Goal: Task Accomplishment & Management: Use online tool/utility

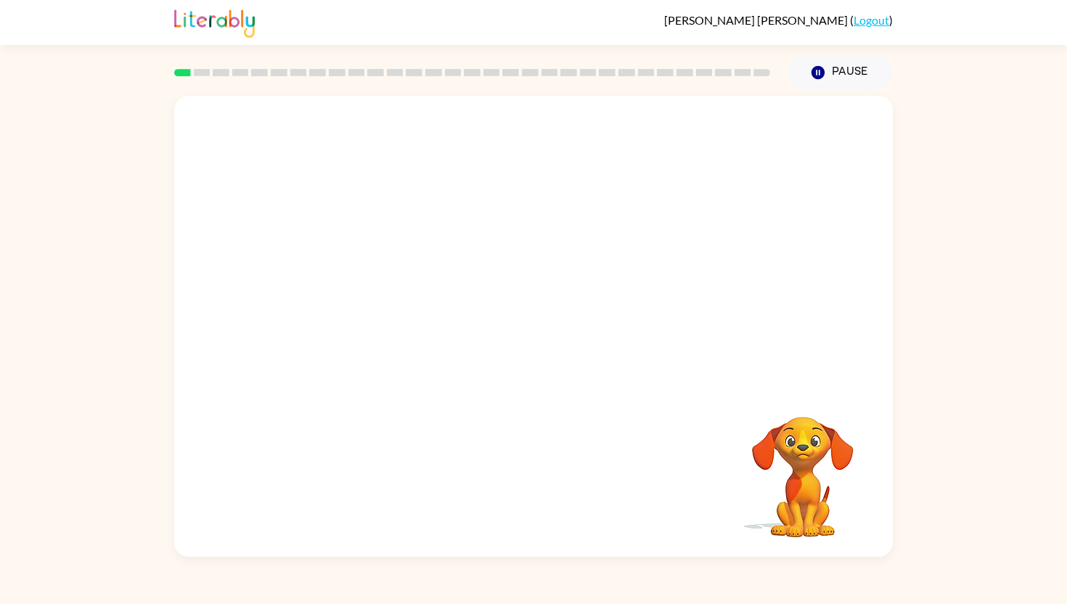
click at [341, 306] on video "Your browser must support playing .mp4 files to use Literably. Please try using…" at bounding box center [533, 241] width 719 height 290
click at [754, 137] on video "Your browser must support playing .mp4 files to use Literably. Please try using…" at bounding box center [533, 241] width 719 height 290
click at [526, 322] on icon "button" at bounding box center [533, 333] width 25 height 25
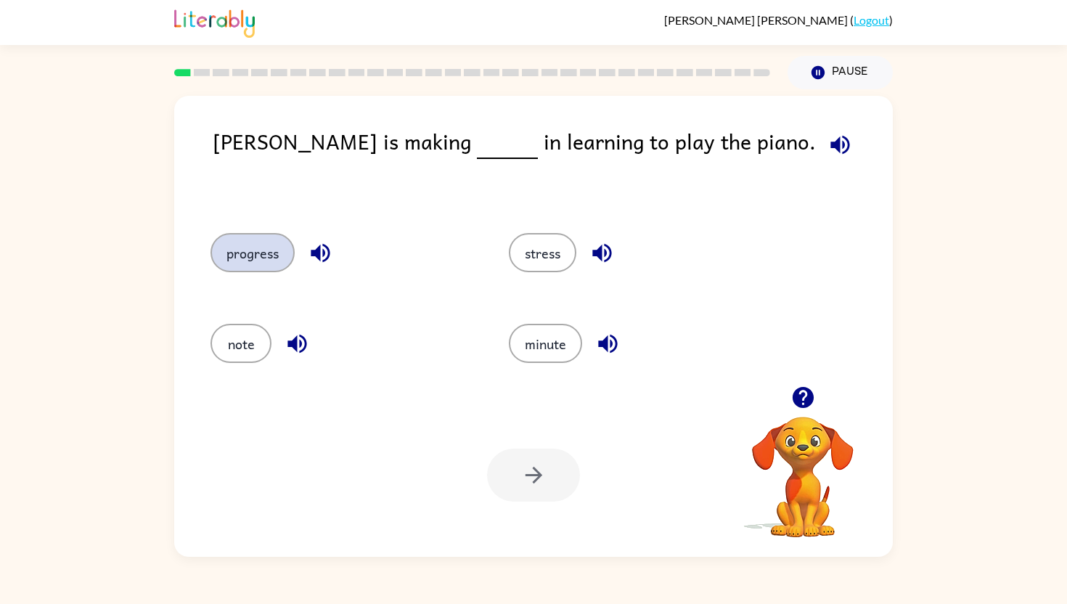
click at [264, 253] on button "progress" at bounding box center [253, 252] width 84 height 39
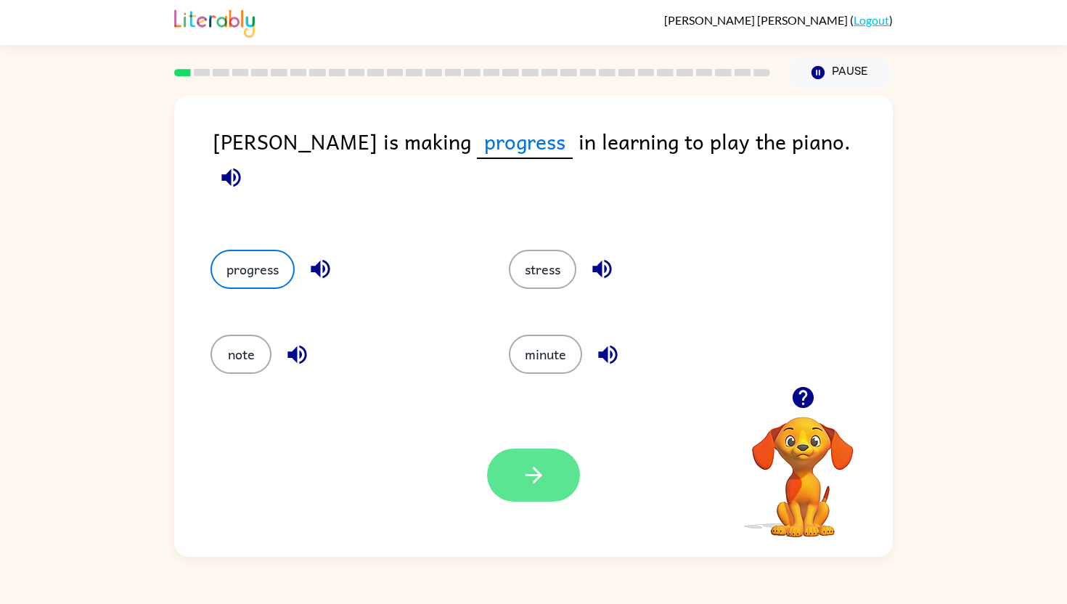
click at [546, 477] on button "button" at bounding box center [533, 475] width 93 height 53
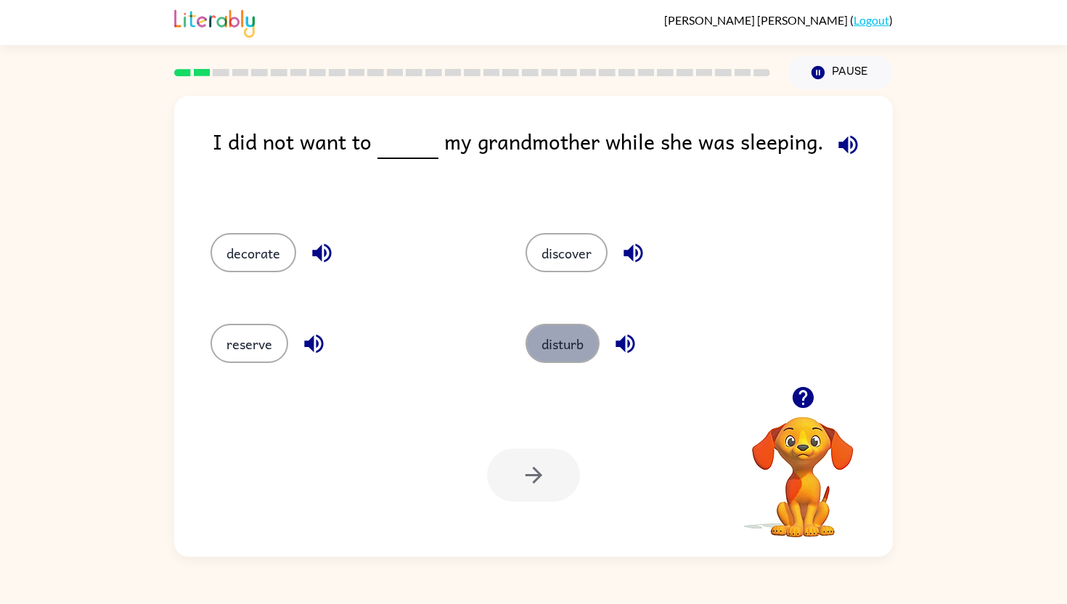
click at [563, 337] on button "disturb" at bounding box center [563, 343] width 74 height 39
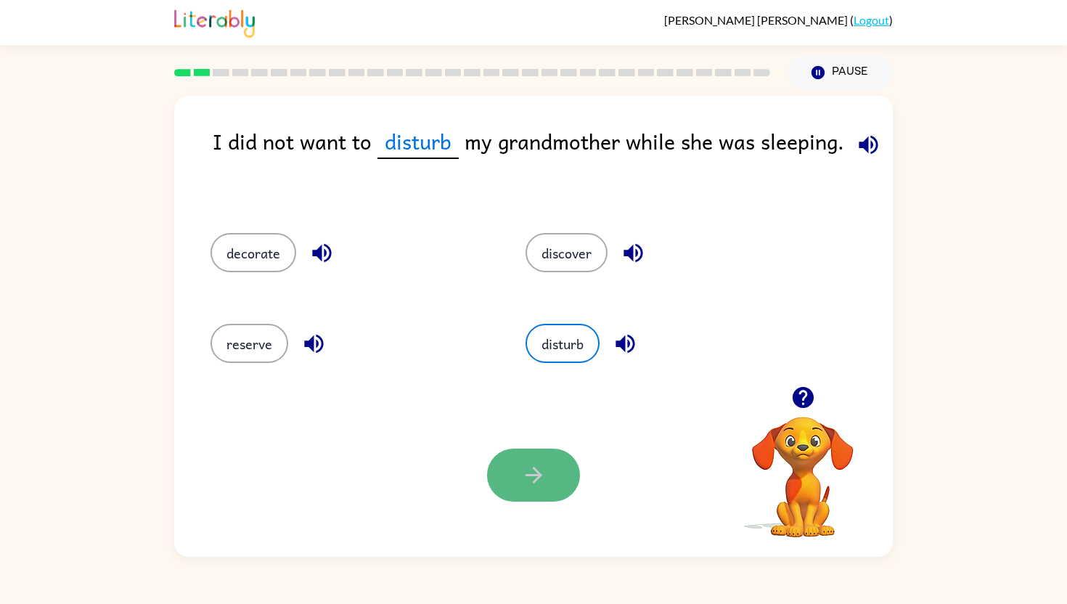
click at [536, 491] on button "button" at bounding box center [533, 475] width 93 height 53
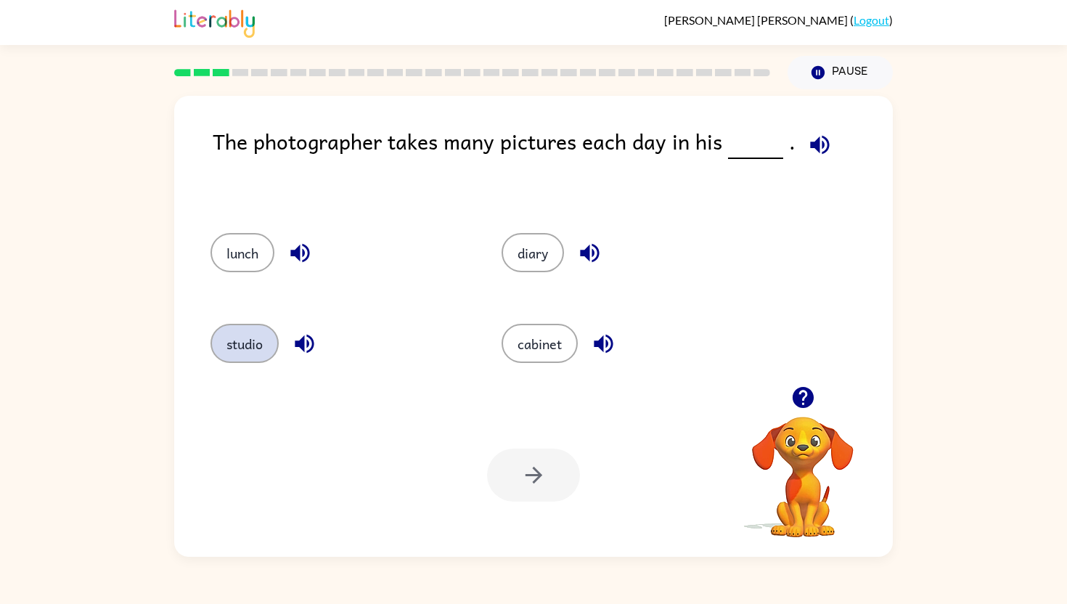
click at [264, 344] on button "studio" at bounding box center [245, 343] width 68 height 39
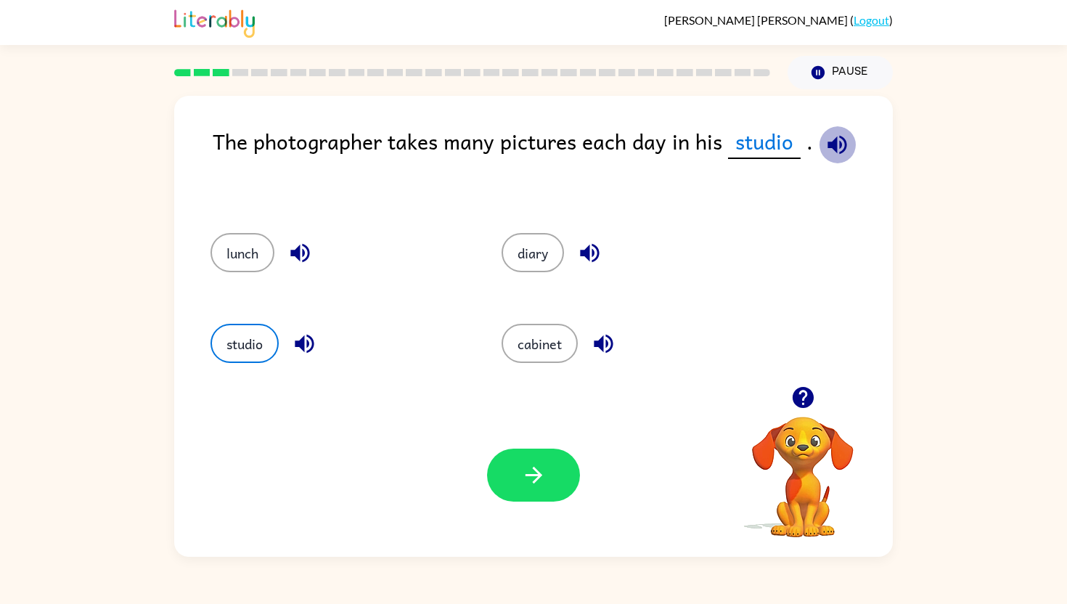
click at [836, 135] on icon "button" at bounding box center [837, 144] width 25 height 25
click at [559, 455] on button "button" at bounding box center [533, 475] width 93 height 53
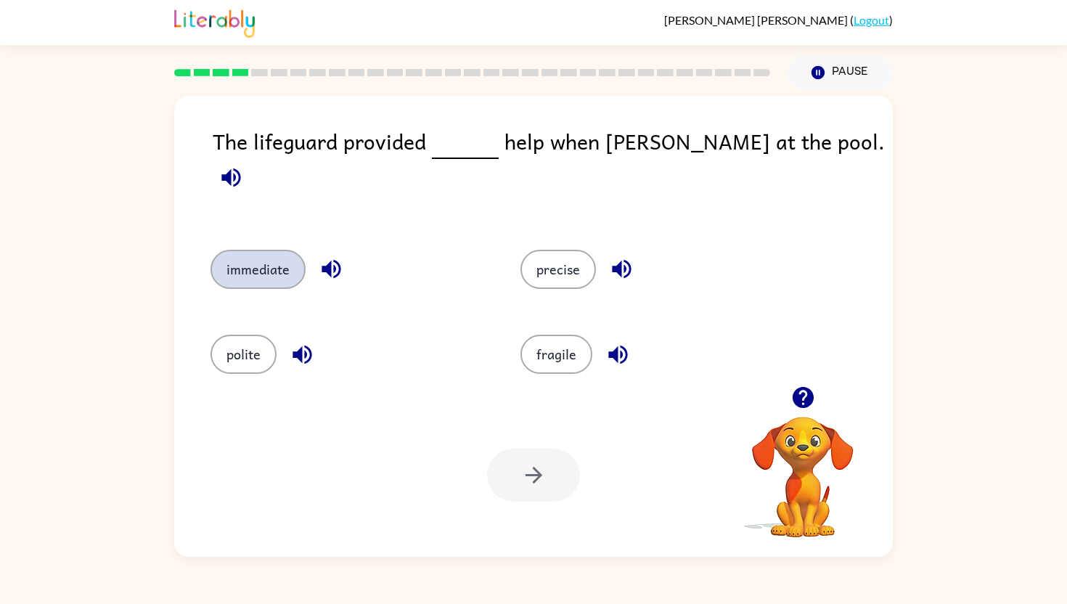
click at [256, 262] on button "immediate" at bounding box center [258, 269] width 95 height 39
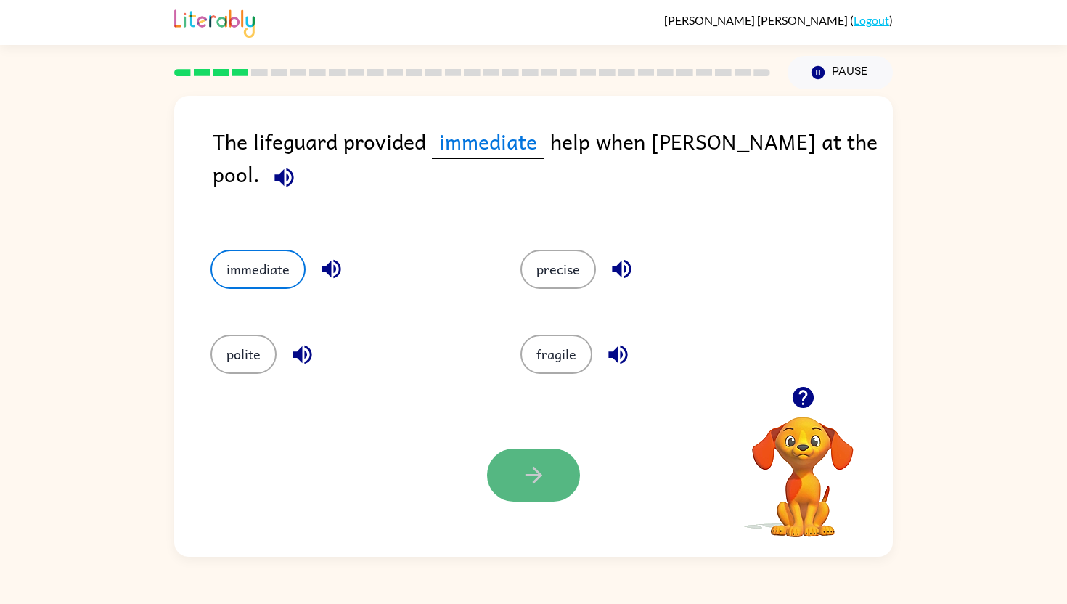
click at [516, 468] on button "button" at bounding box center [533, 475] width 93 height 53
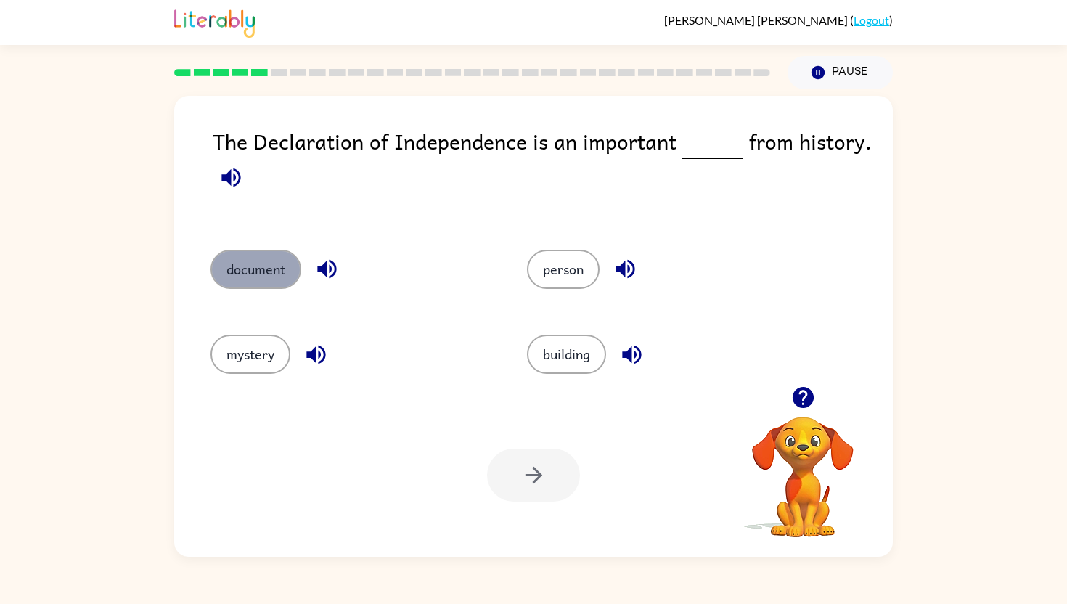
click at [271, 267] on button "document" at bounding box center [256, 269] width 91 height 39
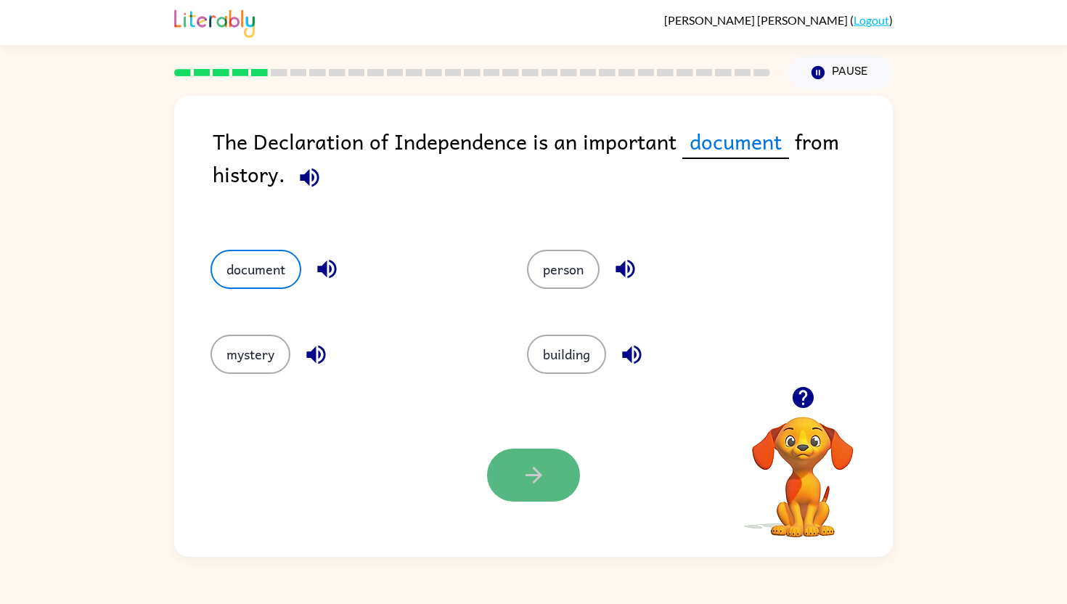
click at [534, 473] on icon "button" at bounding box center [533, 474] width 25 height 25
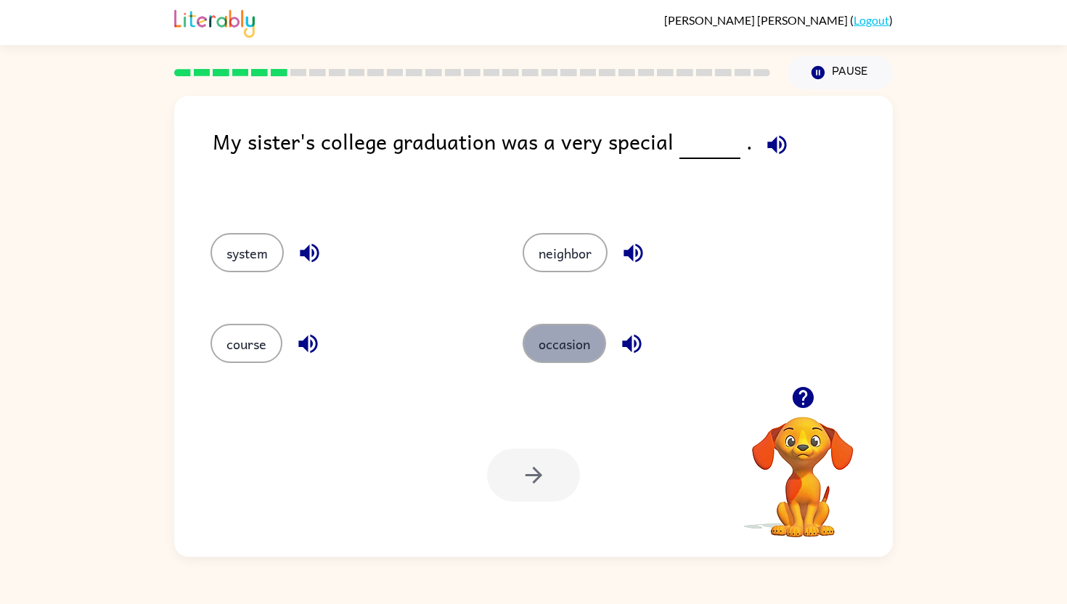
click at [559, 335] on button "occasion" at bounding box center [564, 343] width 83 height 39
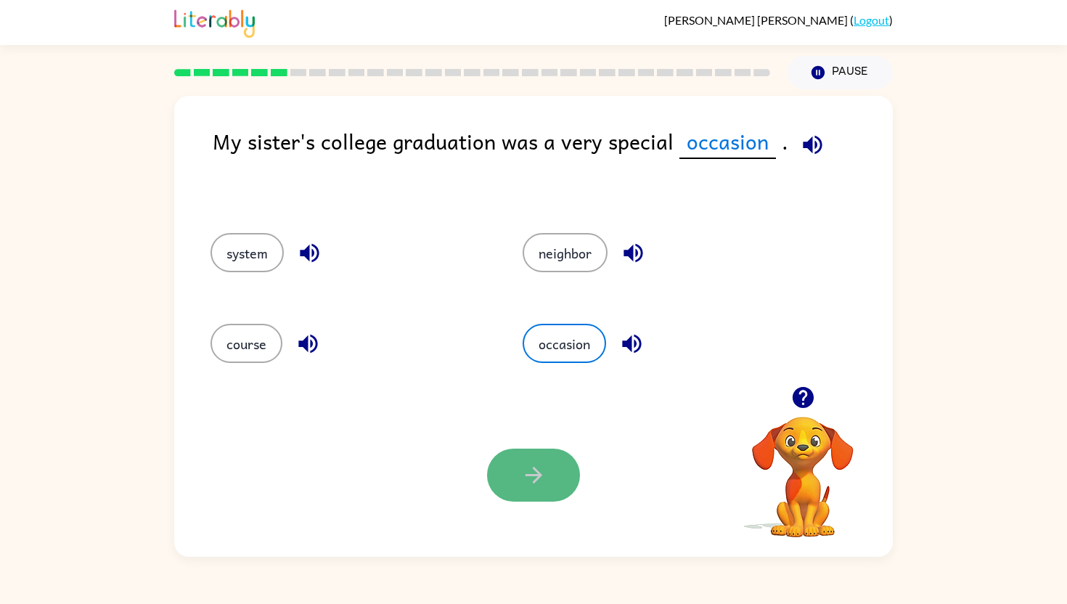
click at [531, 457] on button "button" at bounding box center [533, 475] width 93 height 53
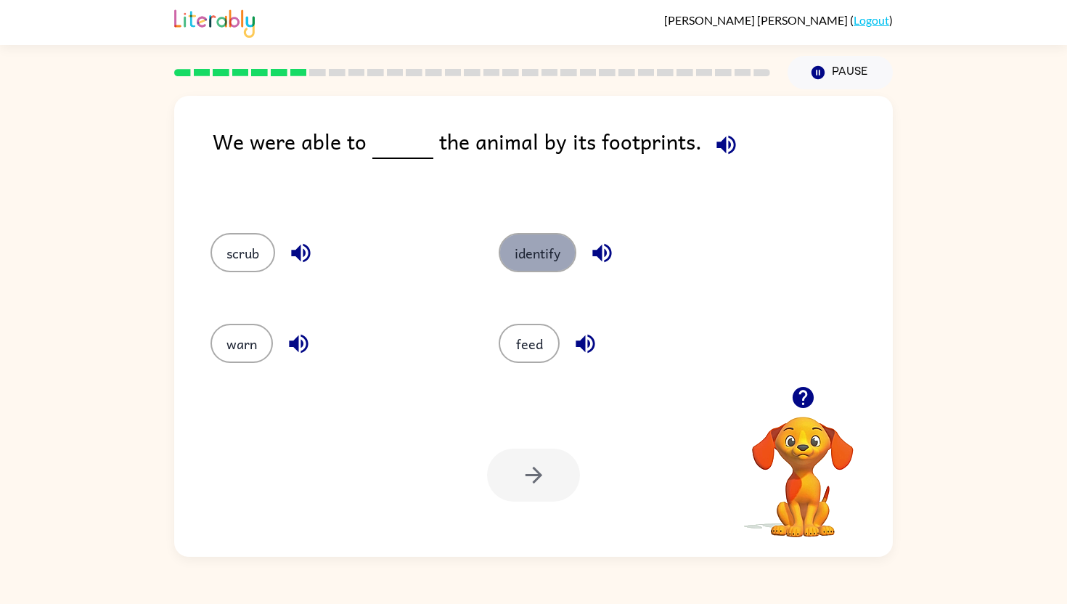
click at [544, 243] on button "identify" at bounding box center [538, 252] width 78 height 39
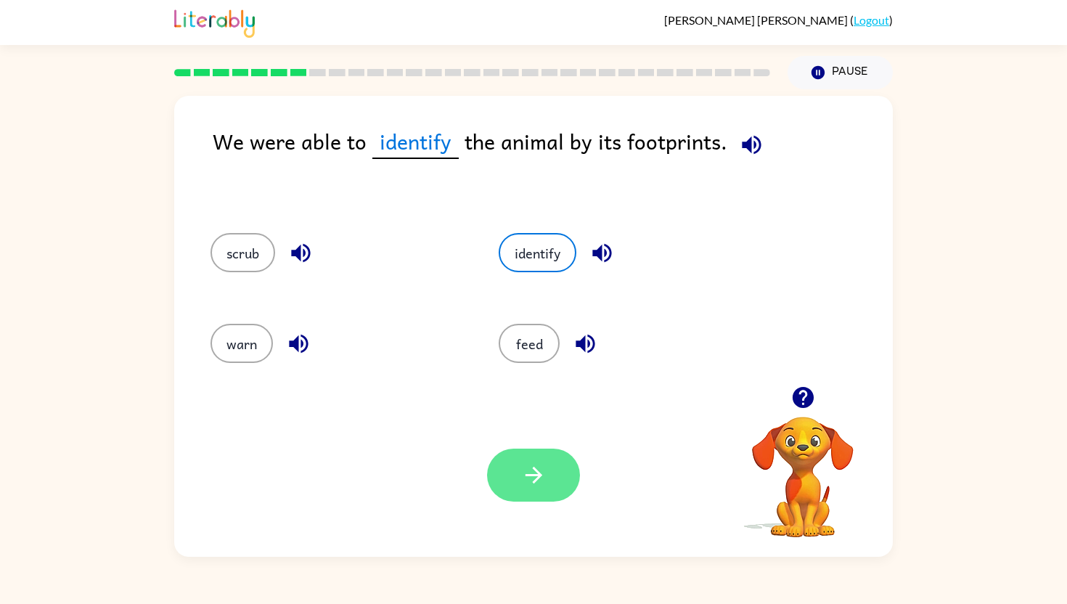
click at [540, 480] on icon "button" at bounding box center [533, 474] width 25 height 25
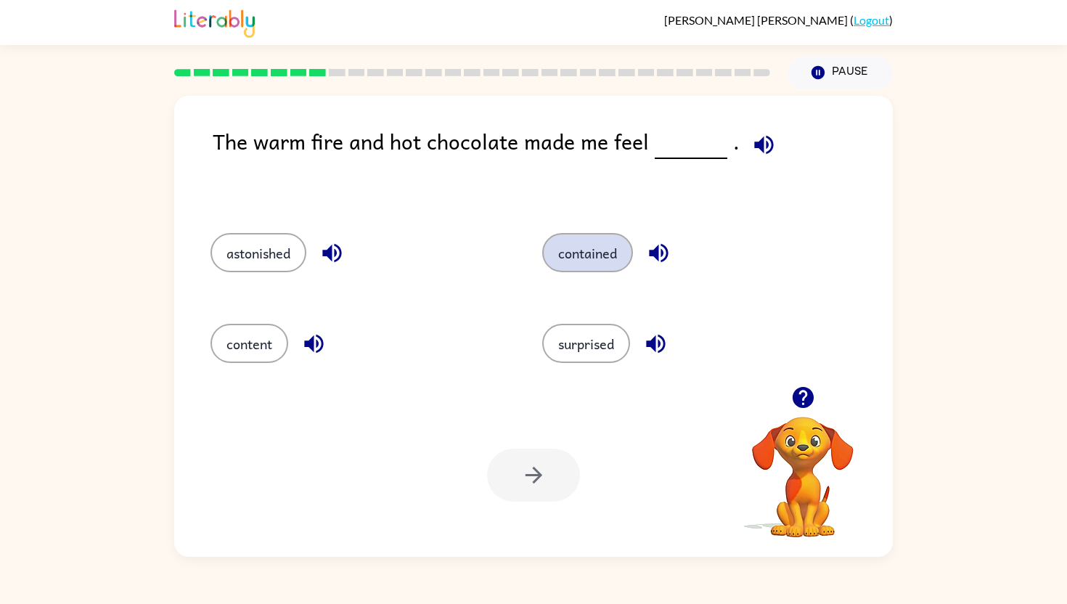
click at [588, 253] on button "contained" at bounding box center [587, 252] width 91 height 39
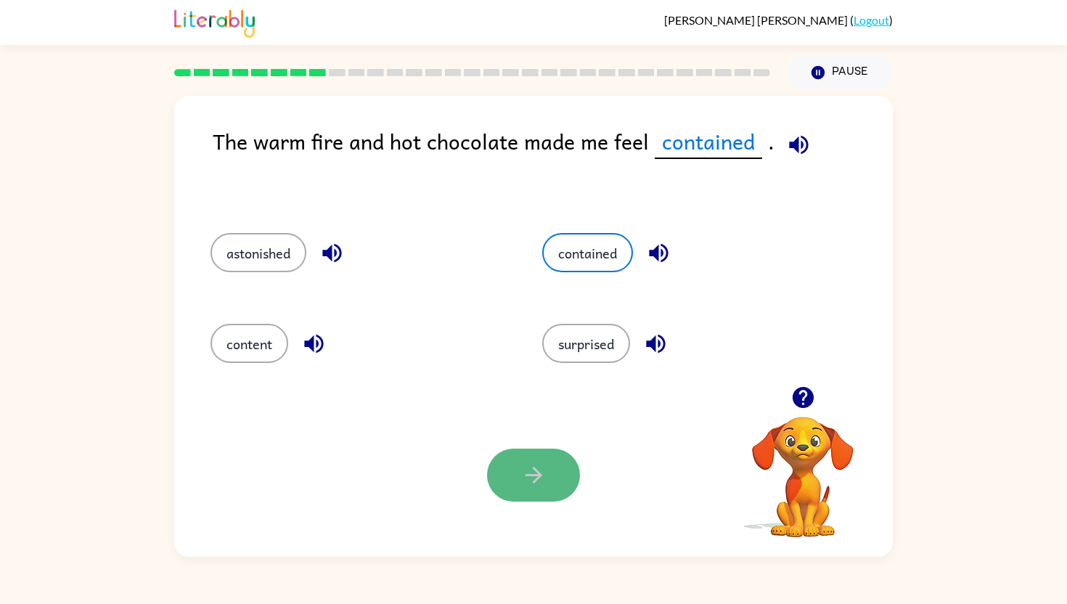
click at [523, 473] on icon "button" at bounding box center [533, 474] width 25 height 25
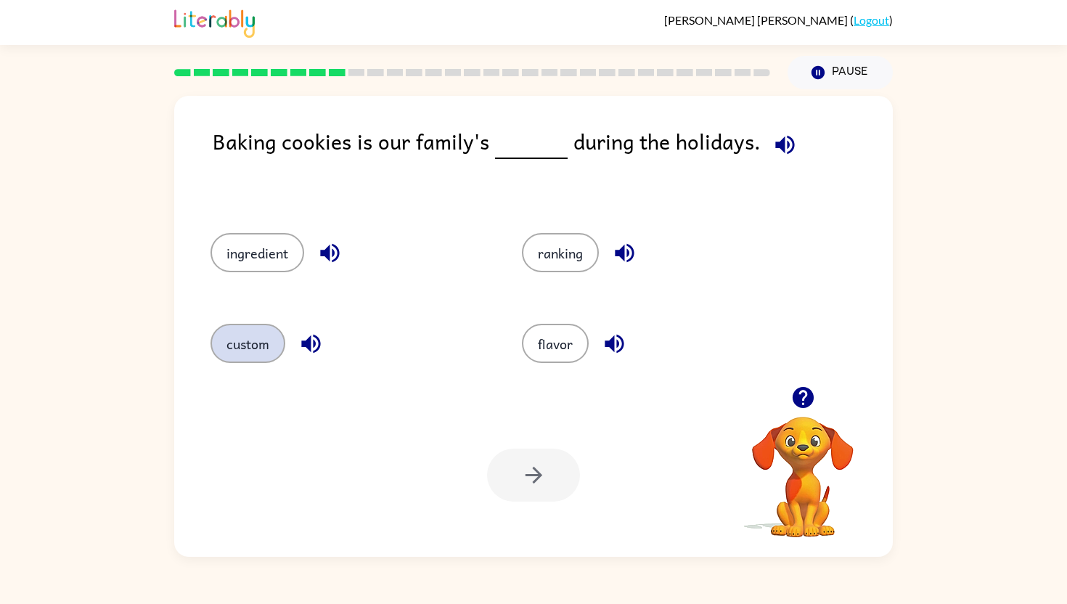
click at [228, 342] on button "custom" at bounding box center [248, 343] width 75 height 39
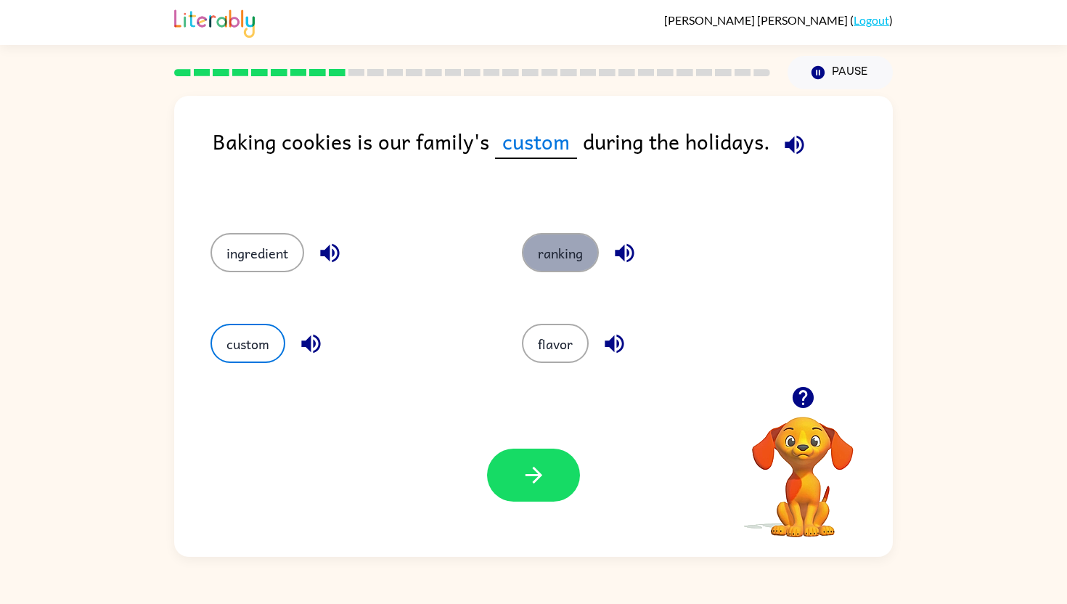
click at [561, 252] on button "ranking" at bounding box center [560, 252] width 77 height 39
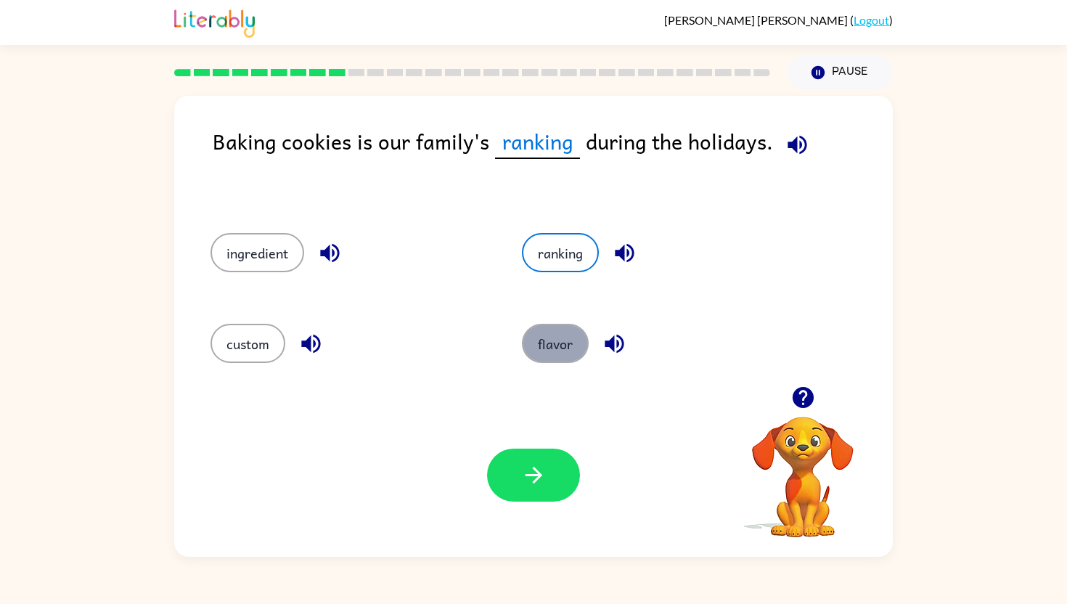
click at [541, 333] on button "flavor" at bounding box center [555, 343] width 67 height 39
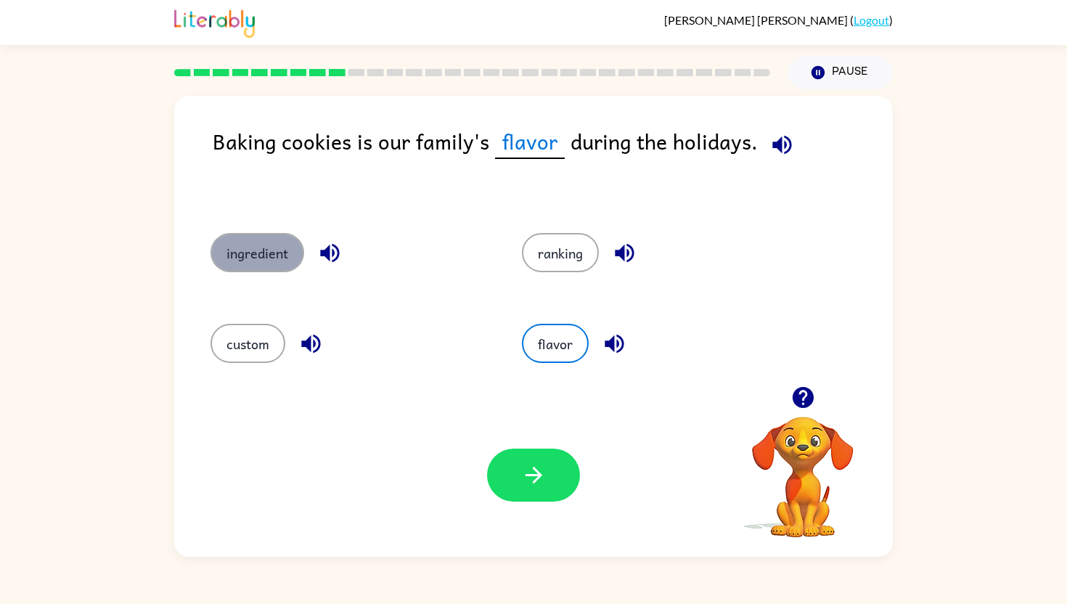
click at [228, 259] on button "ingredient" at bounding box center [258, 252] width 94 height 39
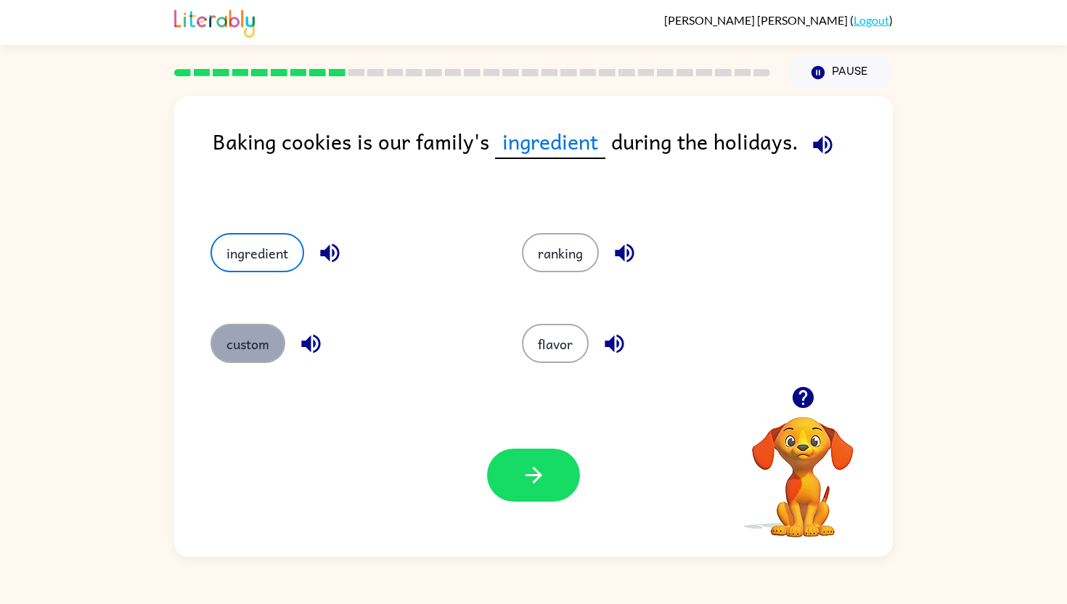
click at [229, 335] on button "custom" at bounding box center [248, 343] width 75 height 39
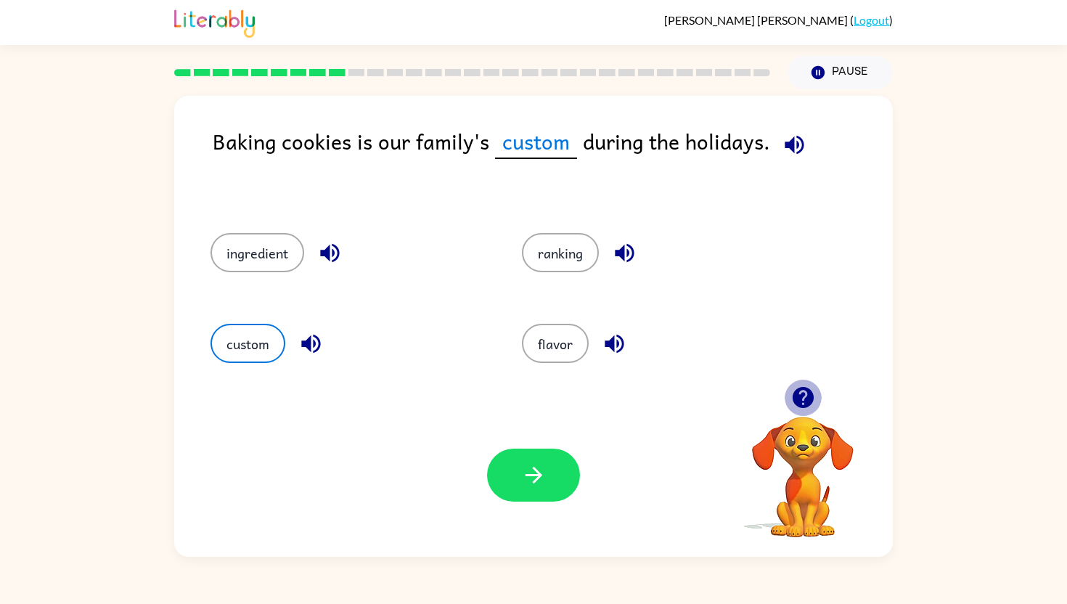
click at [807, 395] on icon "button" at bounding box center [803, 397] width 25 height 25
click at [528, 474] on icon "button" at bounding box center [533, 474] width 25 height 25
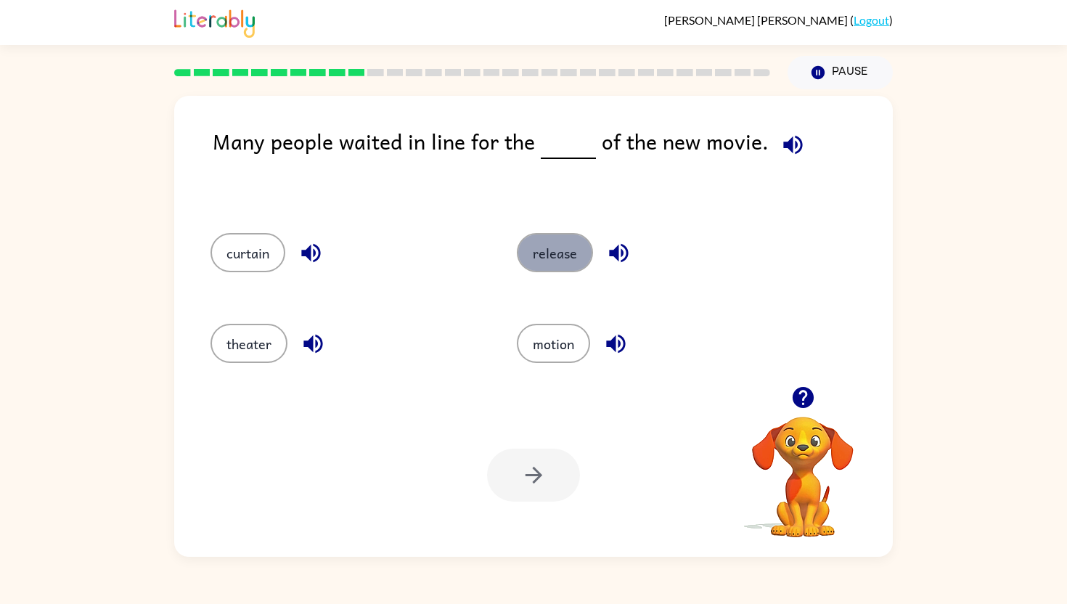
click at [534, 248] on button "release" at bounding box center [555, 252] width 76 height 39
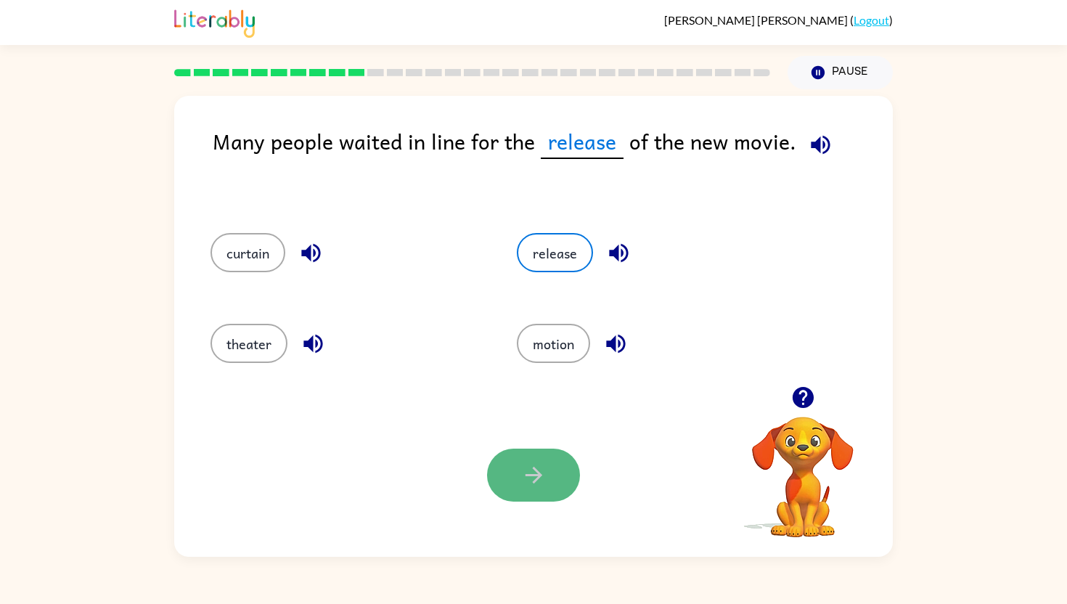
click at [523, 462] on icon "button" at bounding box center [533, 474] width 25 height 25
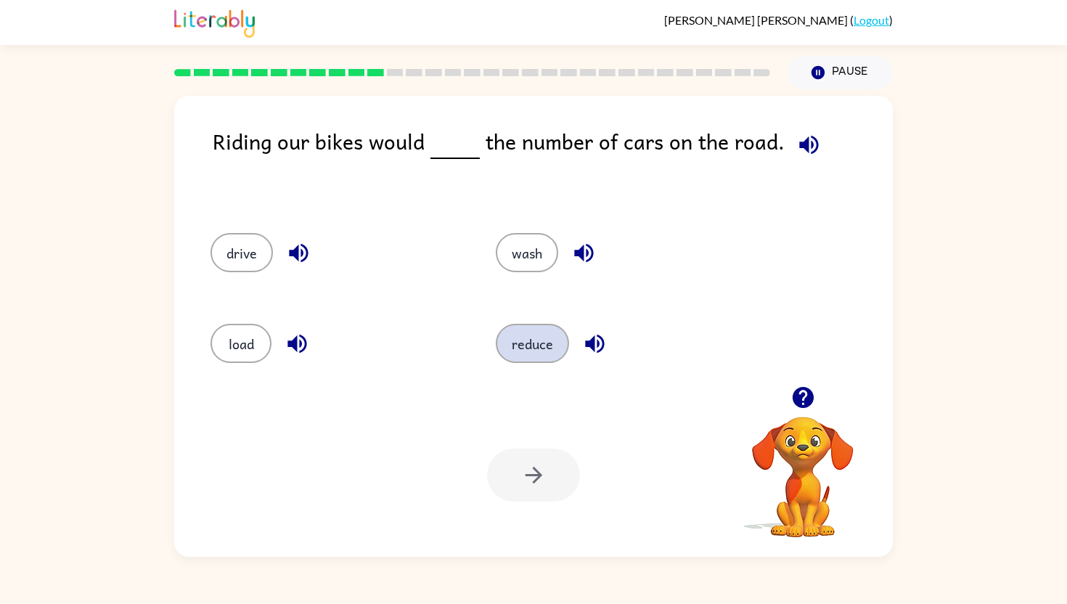
click at [529, 347] on button "reduce" at bounding box center [532, 343] width 73 height 39
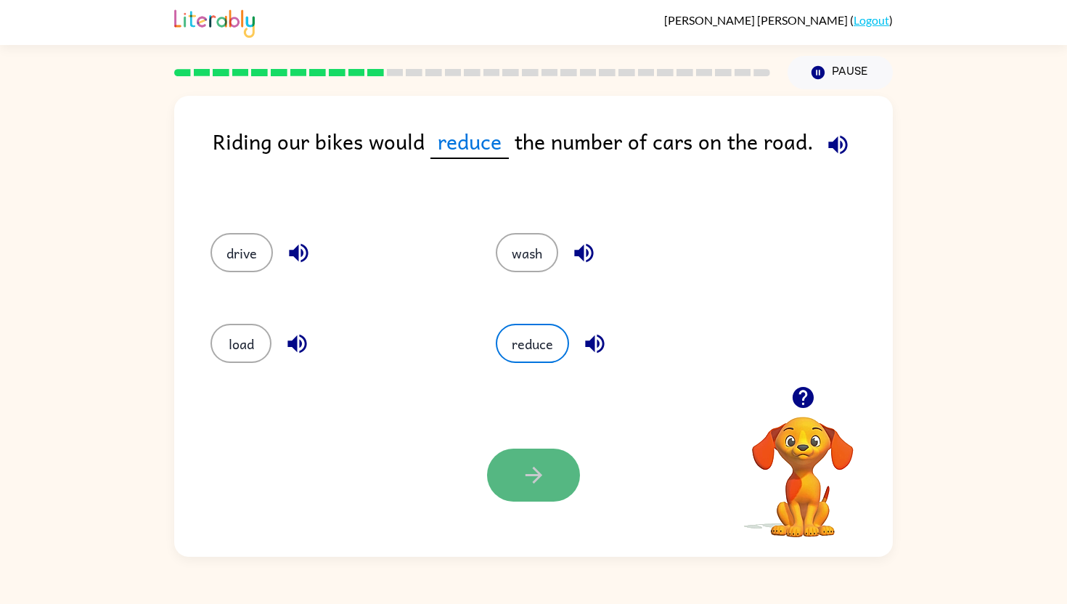
click at [540, 475] on icon "button" at bounding box center [533, 475] width 17 height 17
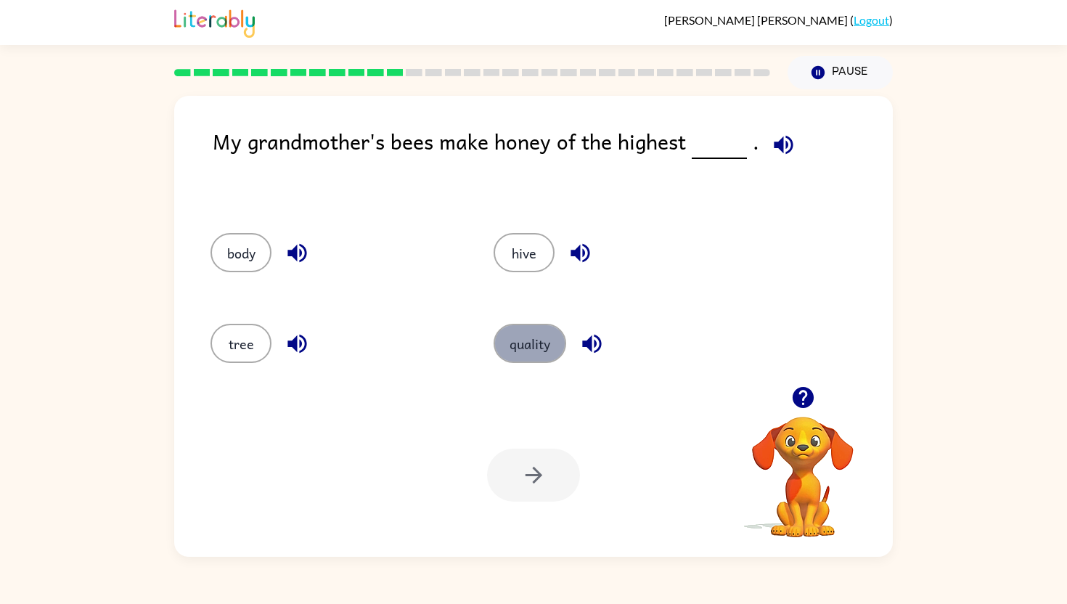
click at [543, 345] on button "quality" at bounding box center [530, 343] width 73 height 39
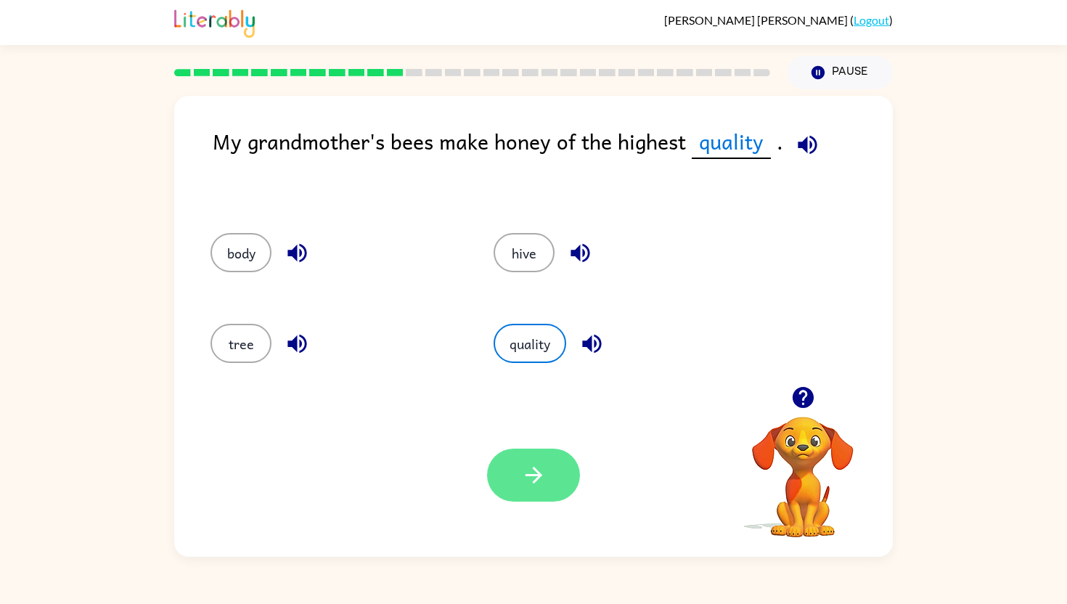
click at [533, 478] on icon "button" at bounding box center [533, 474] width 25 height 25
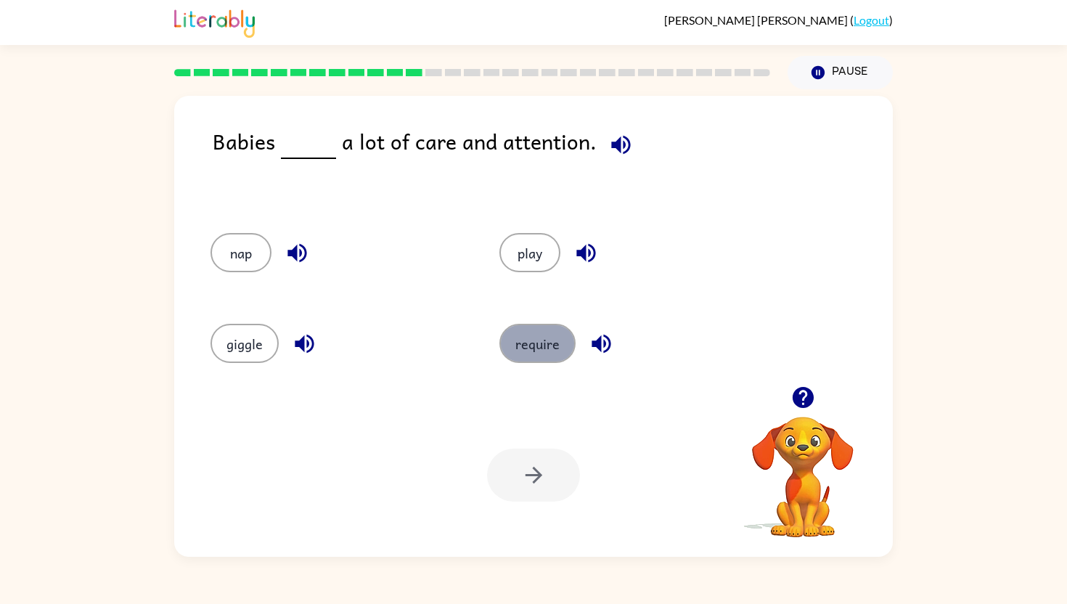
click at [534, 340] on button "require" at bounding box center [537, 343] width 76 height 39
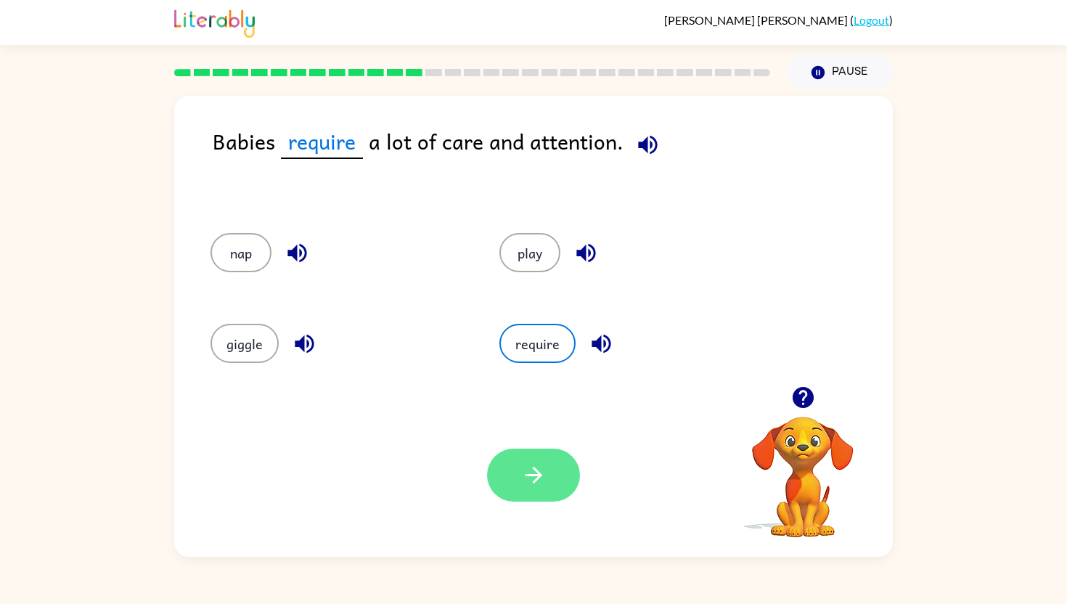
click at [519, 478] on button "button" at bounding box center [533, 475] width 93 height 53
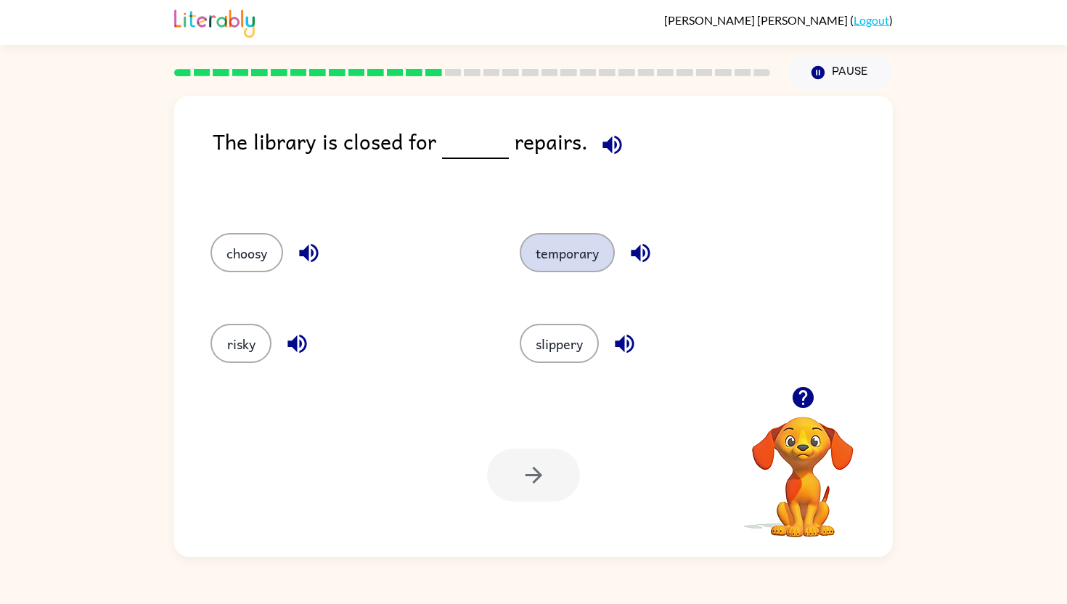
click at [578, 263] on button "temporary" at bounding box center [567, 252] width 95 height 39
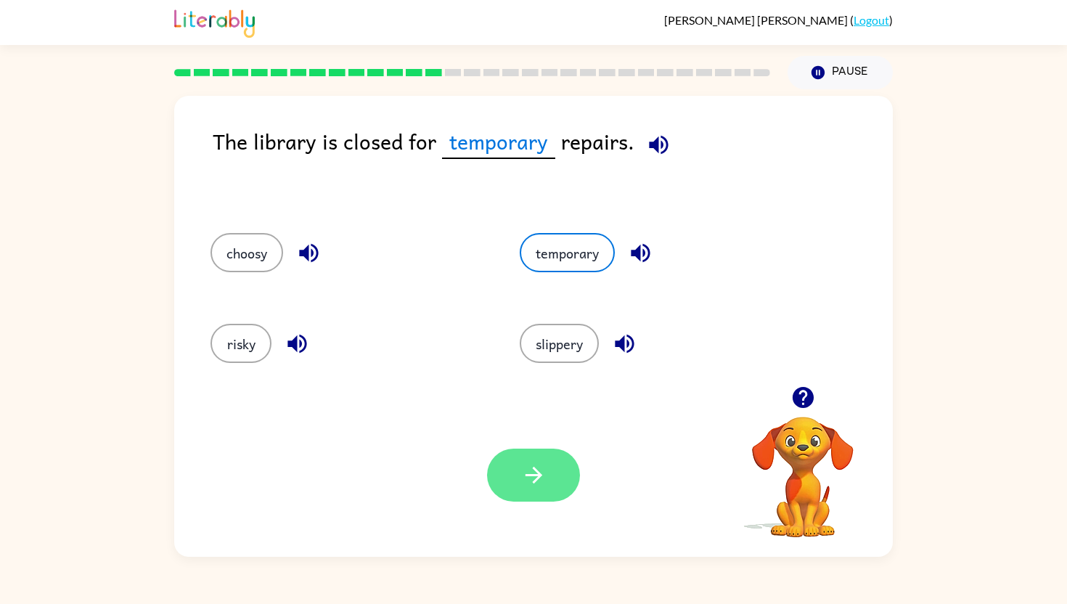
click at [549, 483] on button "button" at bounding box center [533, 475] width 93 height 53
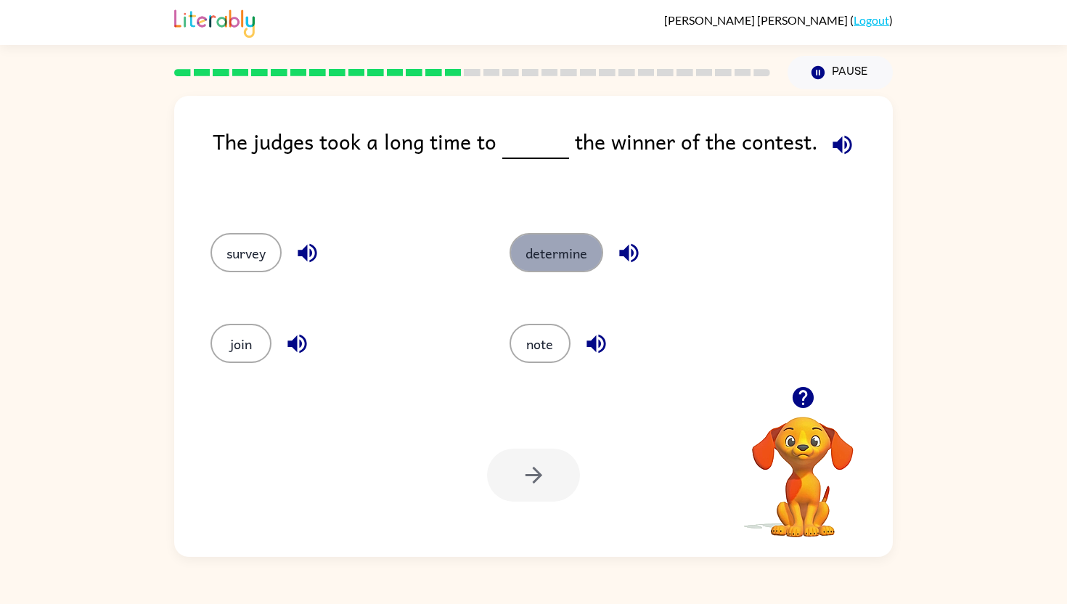
click at [546, 258] on button "determine" at bounding box center [557, 252] width 94 height 39
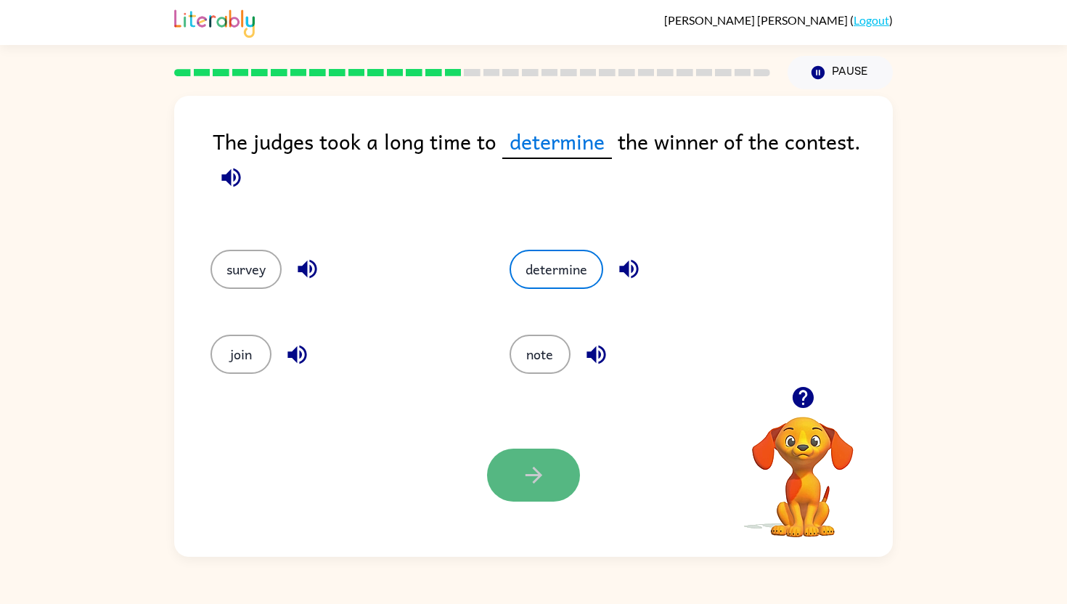
click at [531, 464] on icon "button" at bounding box center [533, 474] width 25 height 25
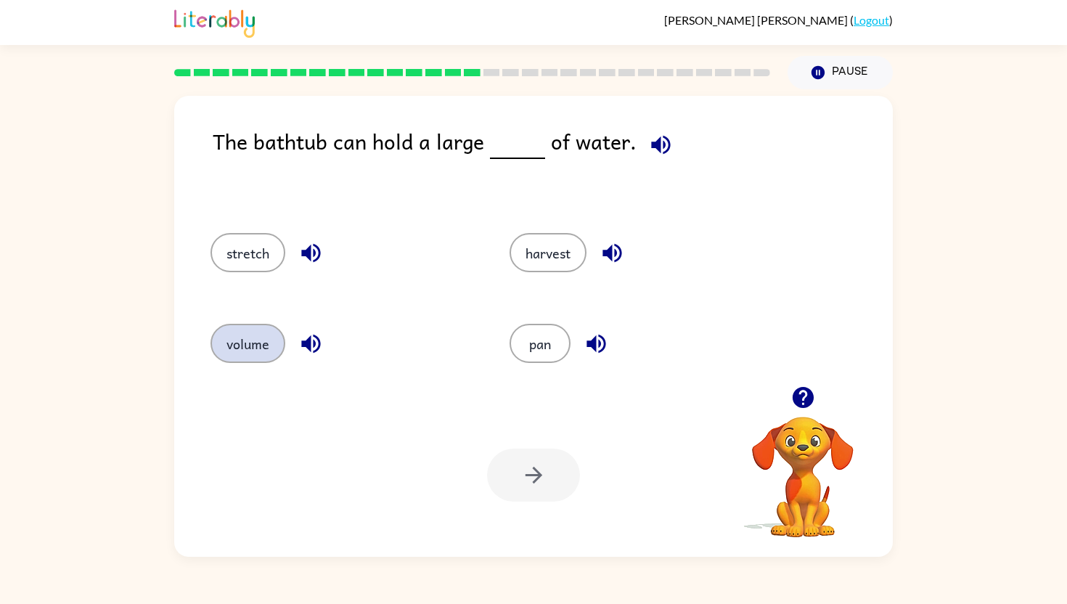
click at [250, 345] on button "volume" at bounding box center [248, 343] width 75 height 39
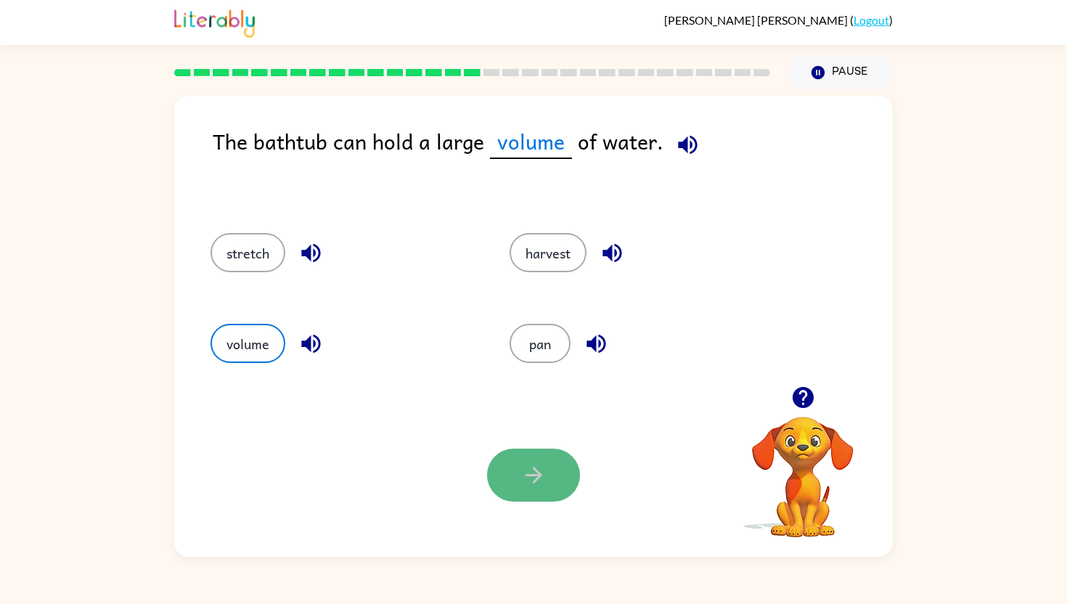
click at [539, 462] on icon "button" at bounding box center [533, 474] width 25 height 25
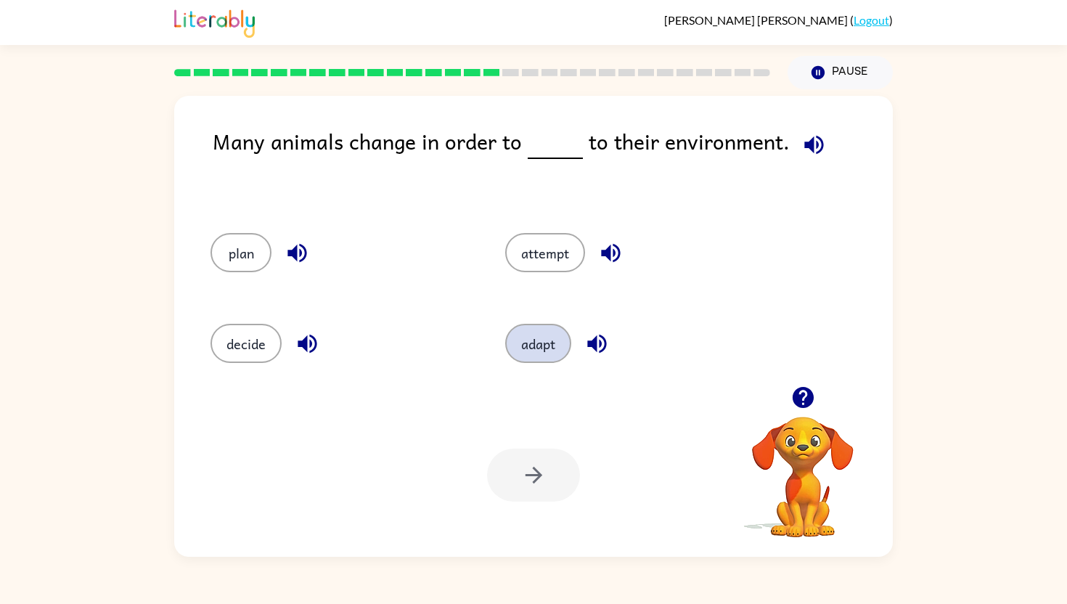
click at [549, 351] on button "adapt" at bounding box center [538, 343] width 66 height 39
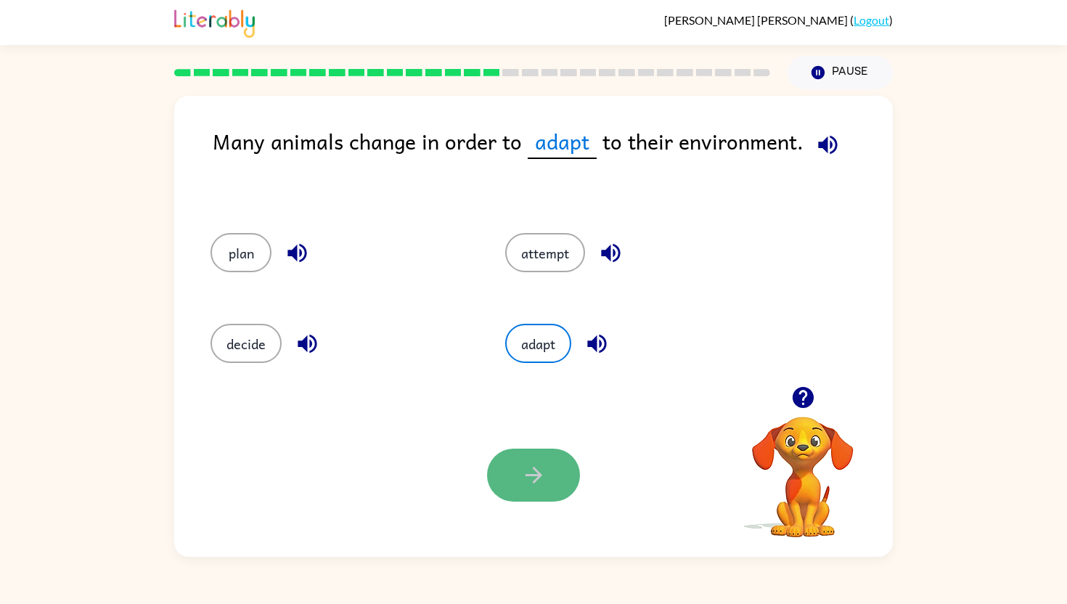
click at [531, 473] on icon "button" at bounding box center [533, 474] width 25 height 25
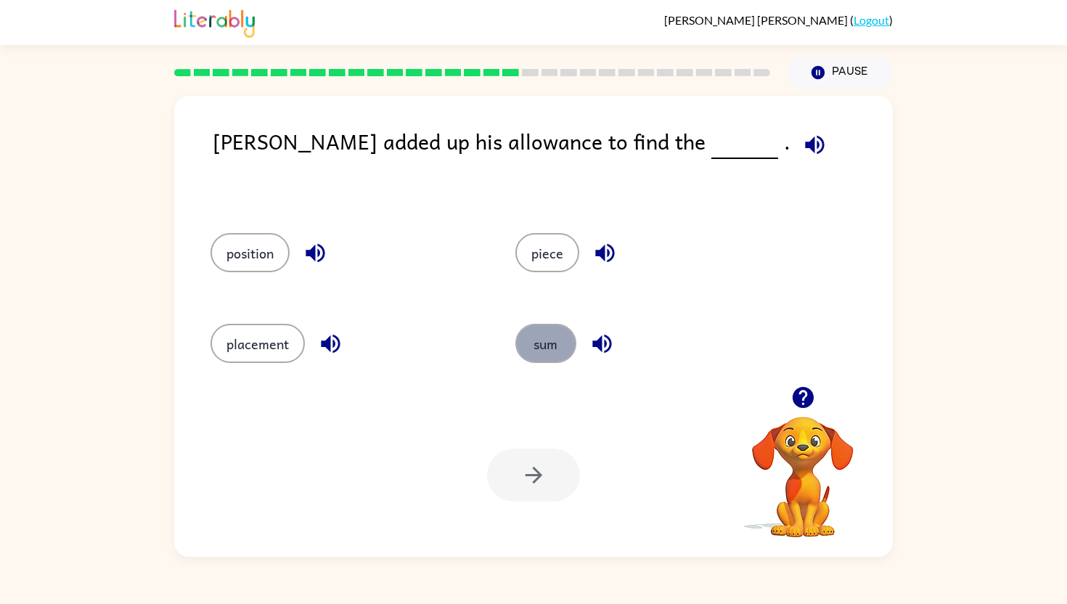
click at [533, 329] on button "sum" at bounding box center [545, 343] width 61 height 39
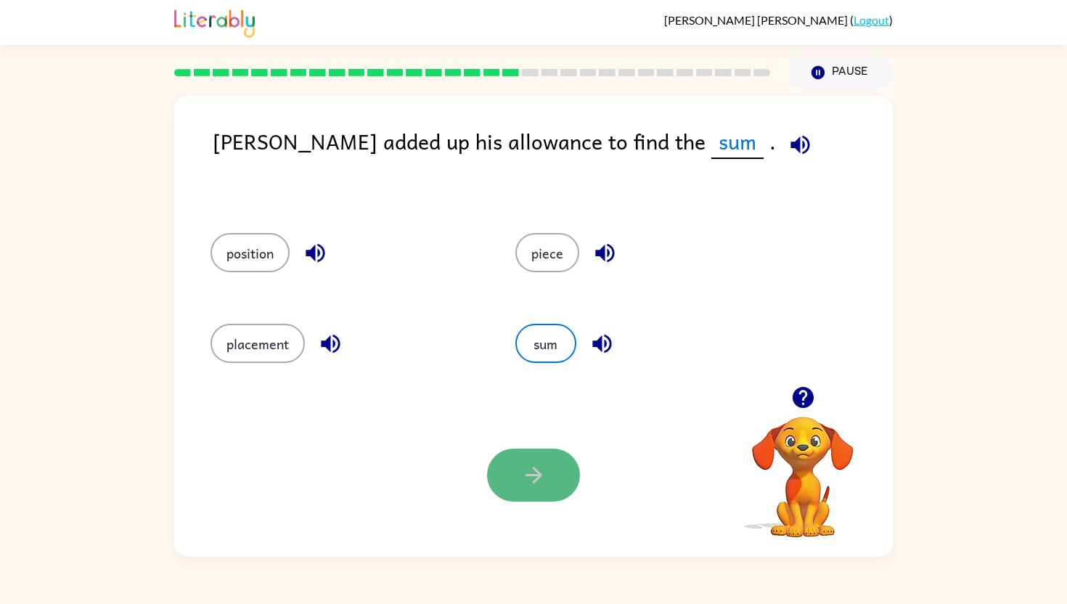
click at [531, 473] on icon "button" at bounding box center [533, 474] width 25 height 25
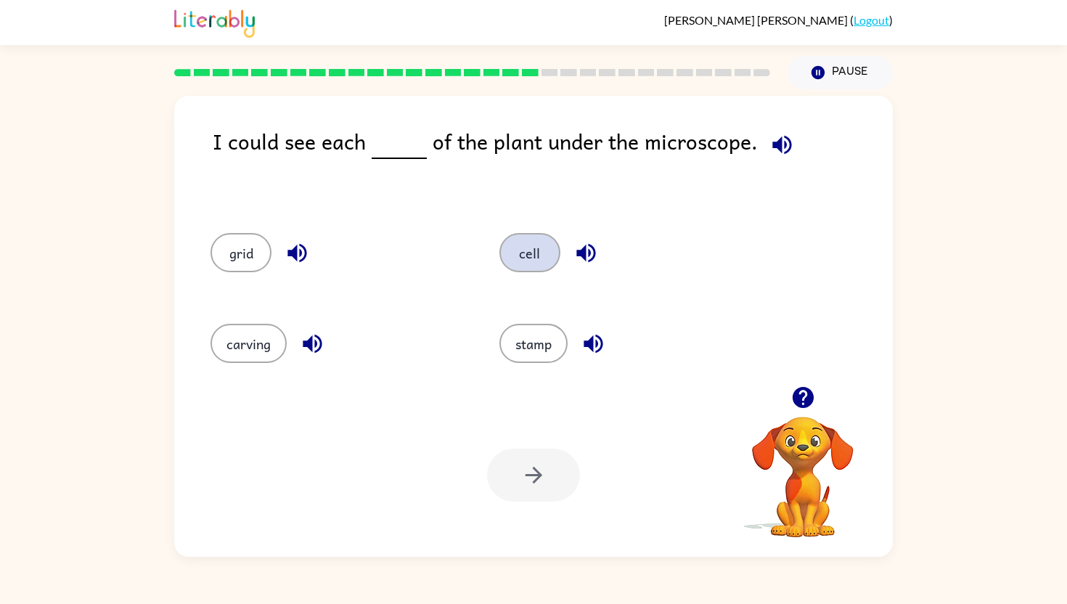
click at [549, 247] on button "cell" at bounding box center [529, 252] width 61 height 39
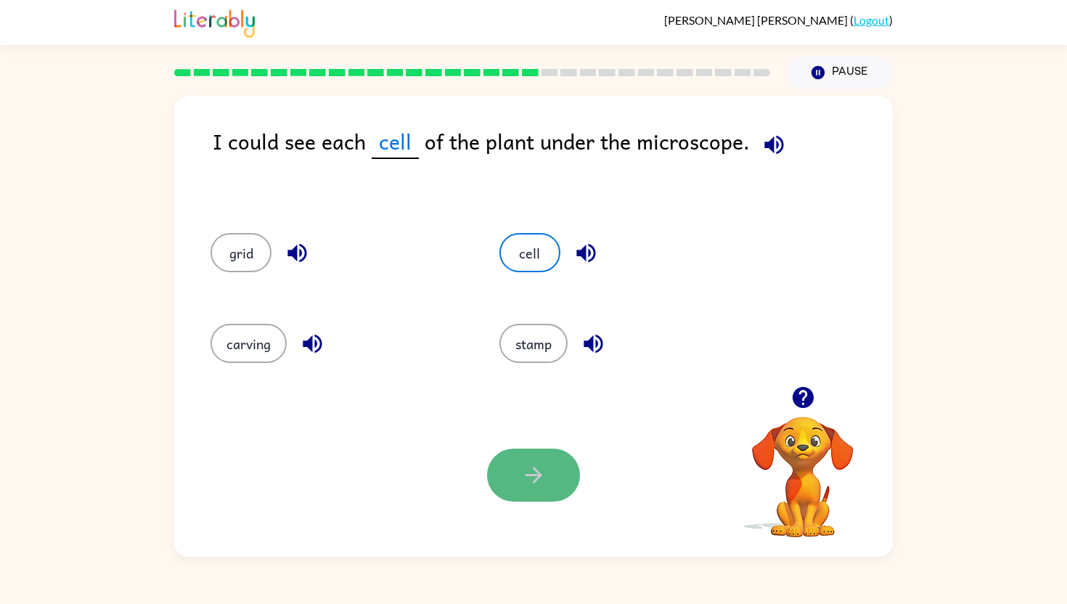
click at [522, 479] on icon "button" at bounding box center [533, 474] width 25 height 25
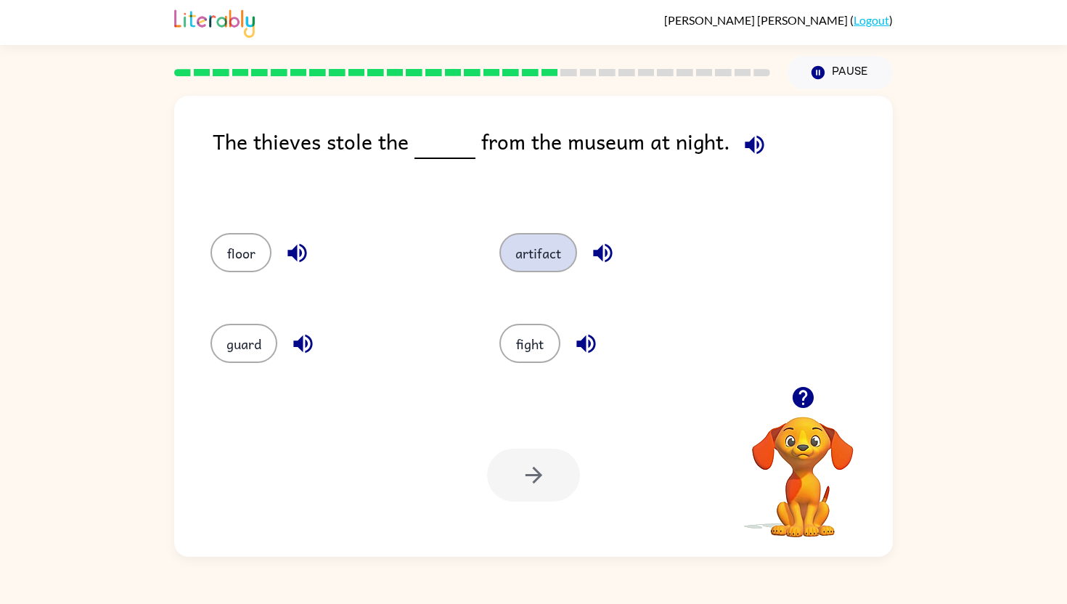
click at [545, 257] on button "artifact" at bounding box center [538, 252] width 78 height 39
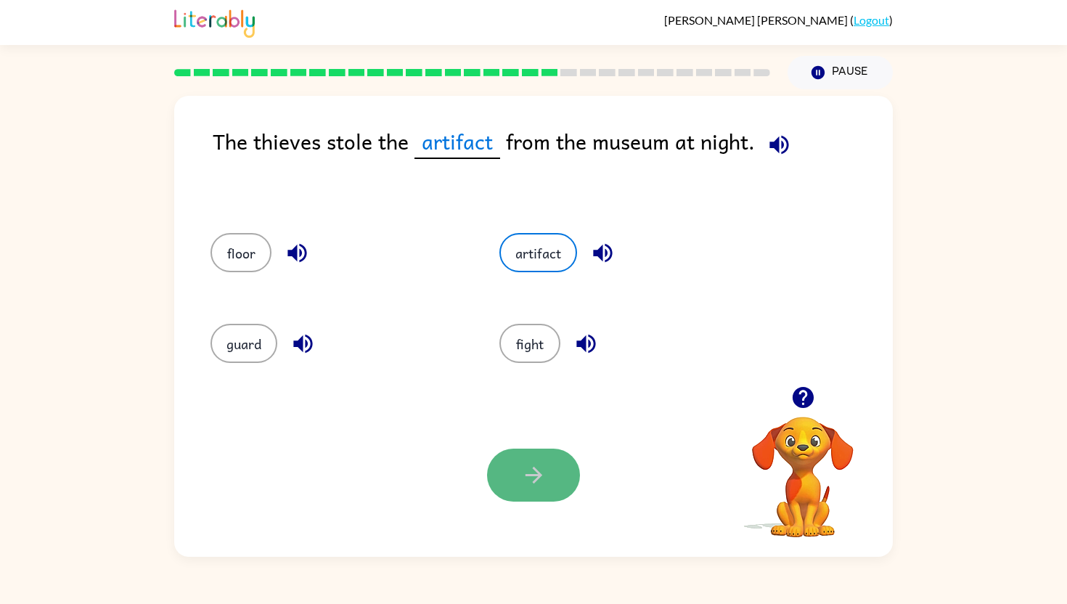
click at [536, 486] on icon "button" at bounding box center [533, 474] width 25 height 25
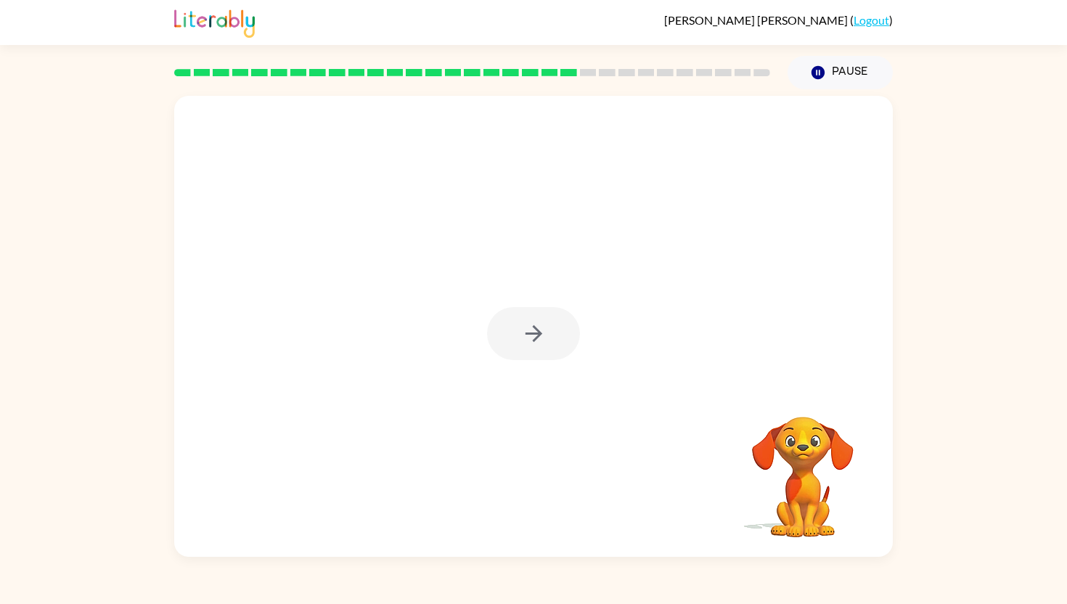
click at [547, 320] on div at bounding box center [533, 333] width 93 height 53
click at [534, 335] on icon "button" at bounding box center [533, 333] width 25 height 25
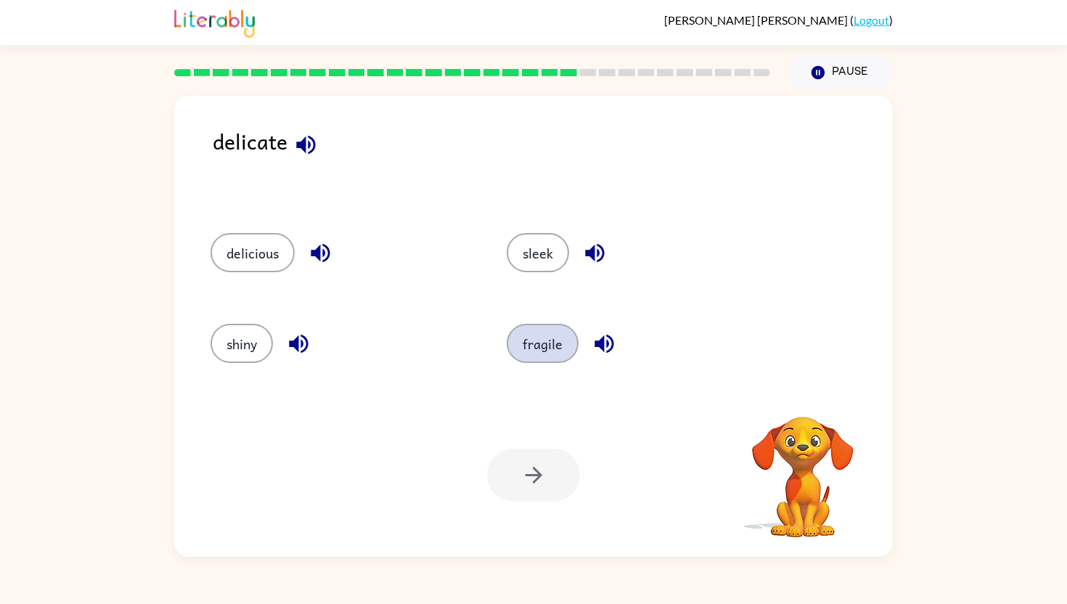
click at [542, 342] on button "fragile" at bounding box center [543, 343] width 72 height 39
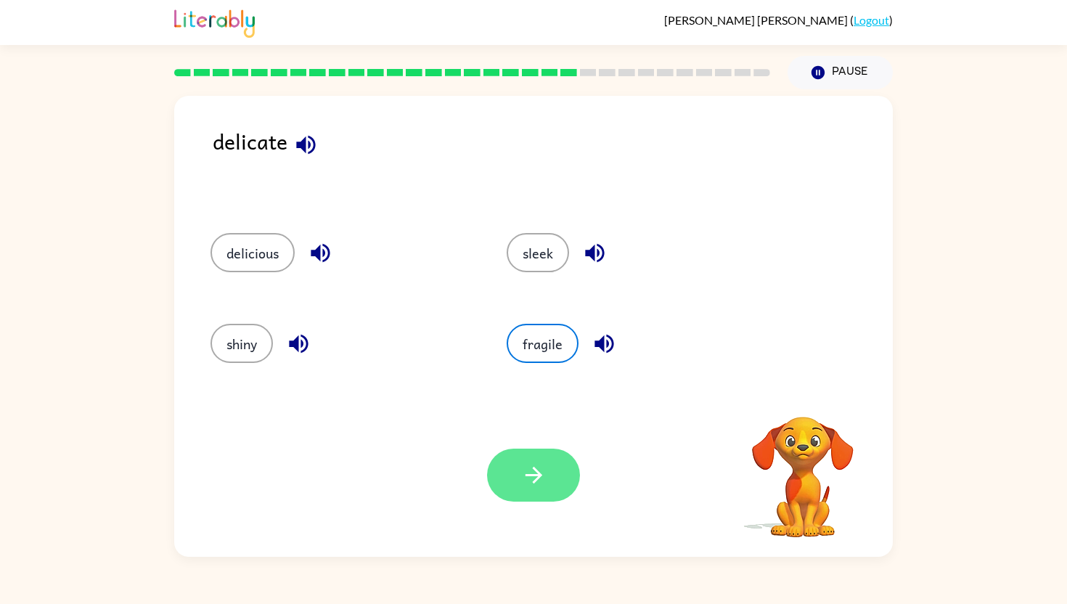
click at [526, 473] on icon "button" at bounding box center [533, 474] width 25 height 25
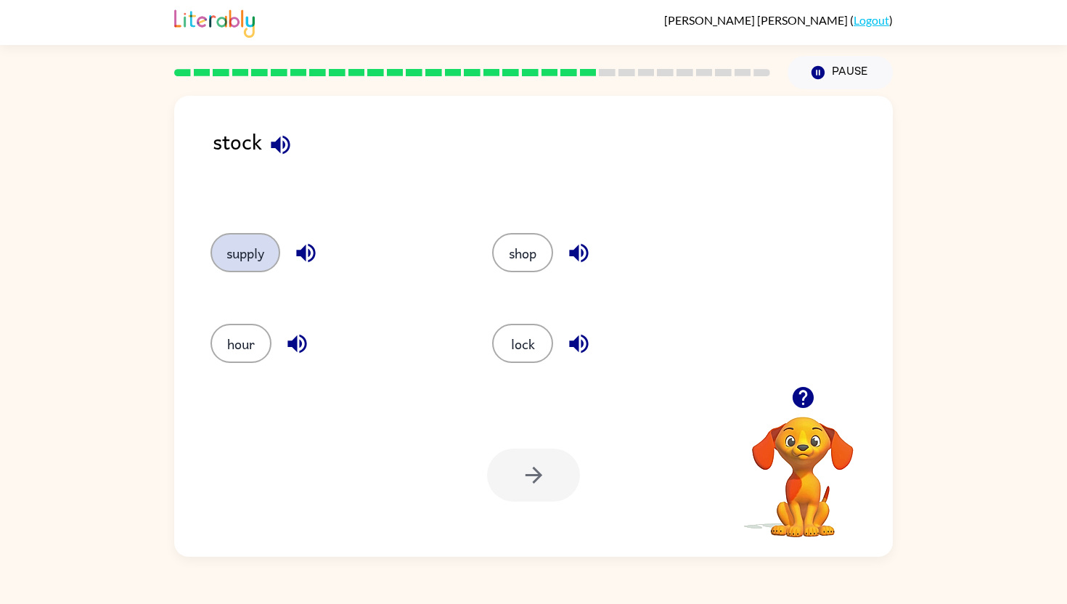
click at [233, 245] on button "supply" at bounding box center [246, 252] width 70 height 39
click at [551, 465] on button "button" at bounding box center [533, 475] width 93 height 53
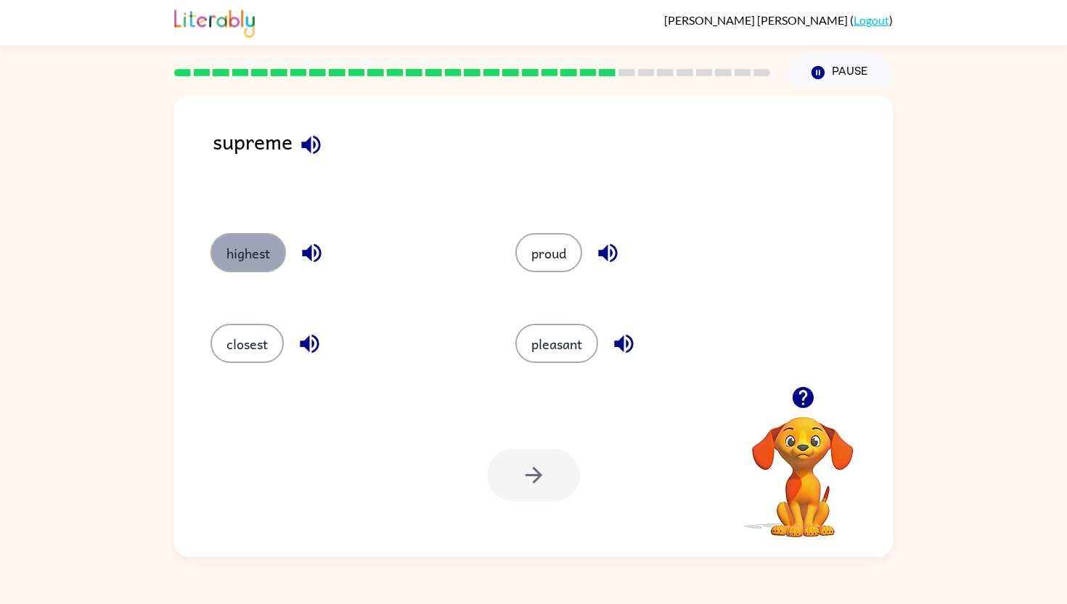
click at [277, 254] on button "highest" at bounding box center [248, 252] width 75 height 39
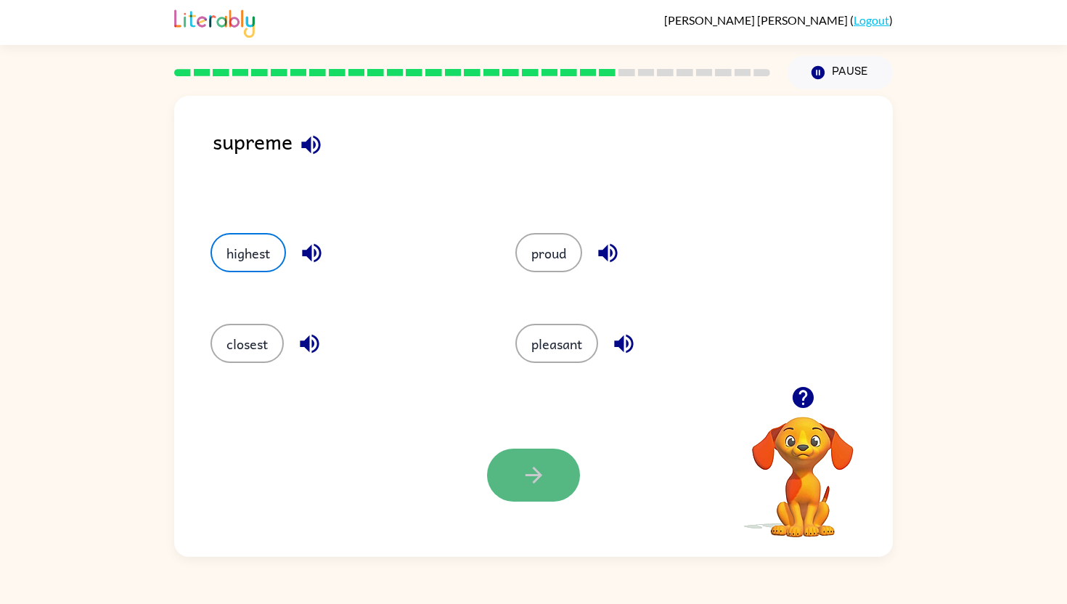
click at [559, 471] on button "button" at bounding box center [533, 475] width 93 height 53
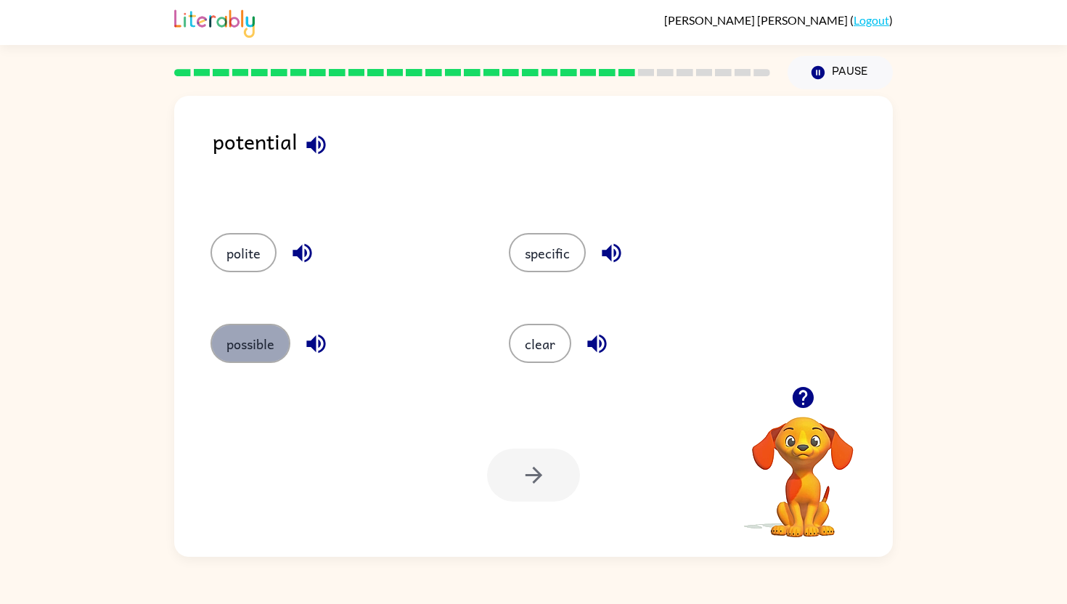
click at [258, 346] on button "possible" at bounding box center [251, 343] width 80 height 39
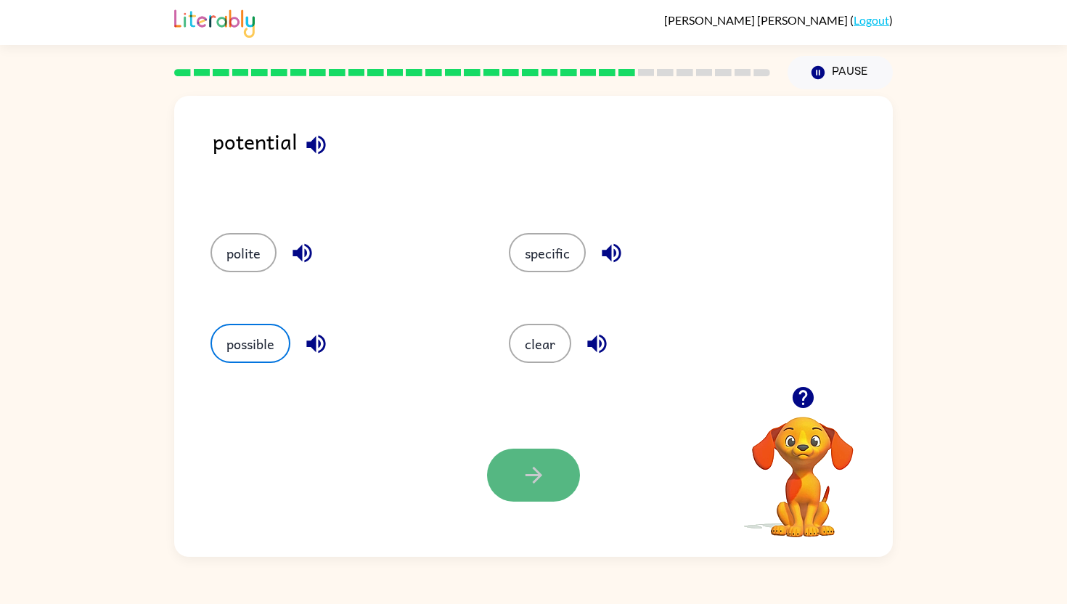
click at [529, 453] on button "button" at bounding box center [533, 475] width 93 height 53
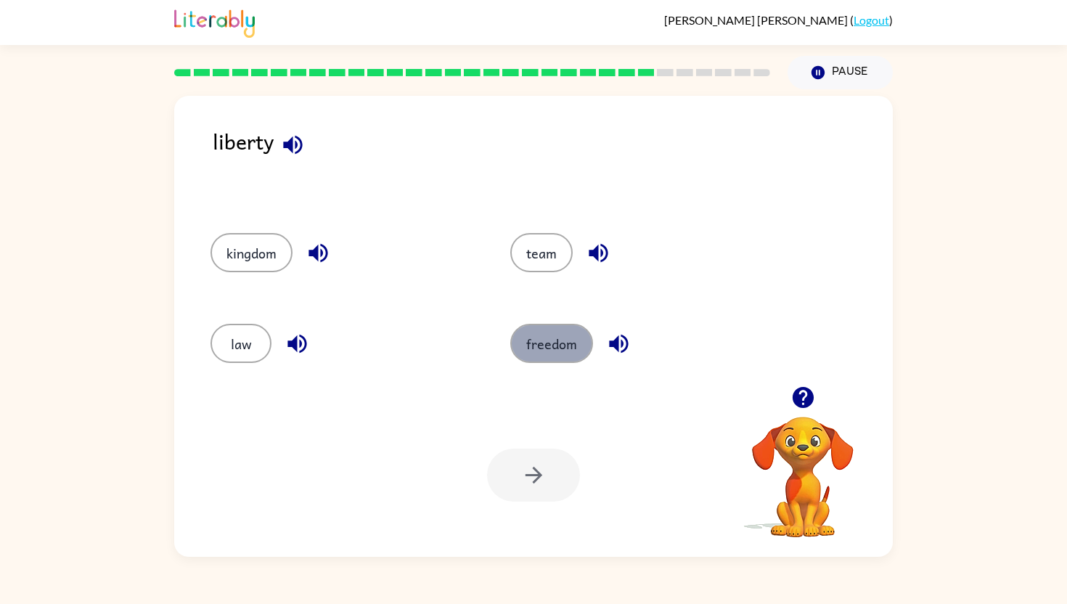
click at [537, 335] on button "freedom" at bounding box center [551, 343] width 83 height 39
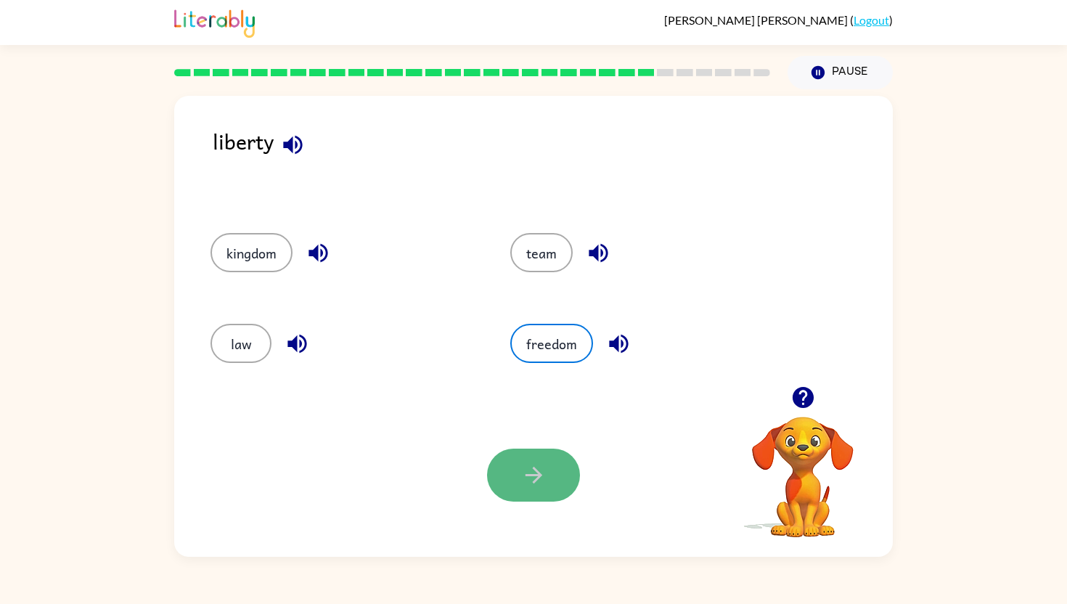
click at [518, 473] on button "button" at bounding box center [533, 475] width 93 height 53
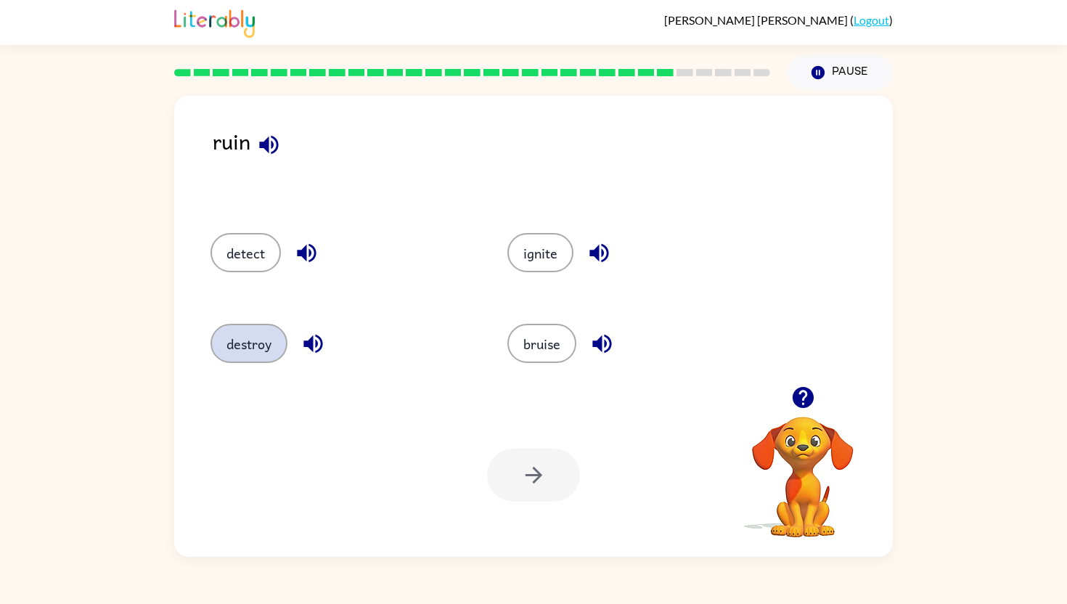
click at [248, 352] on button "destroy" at bounding box center [249, 343] width 77 height 39
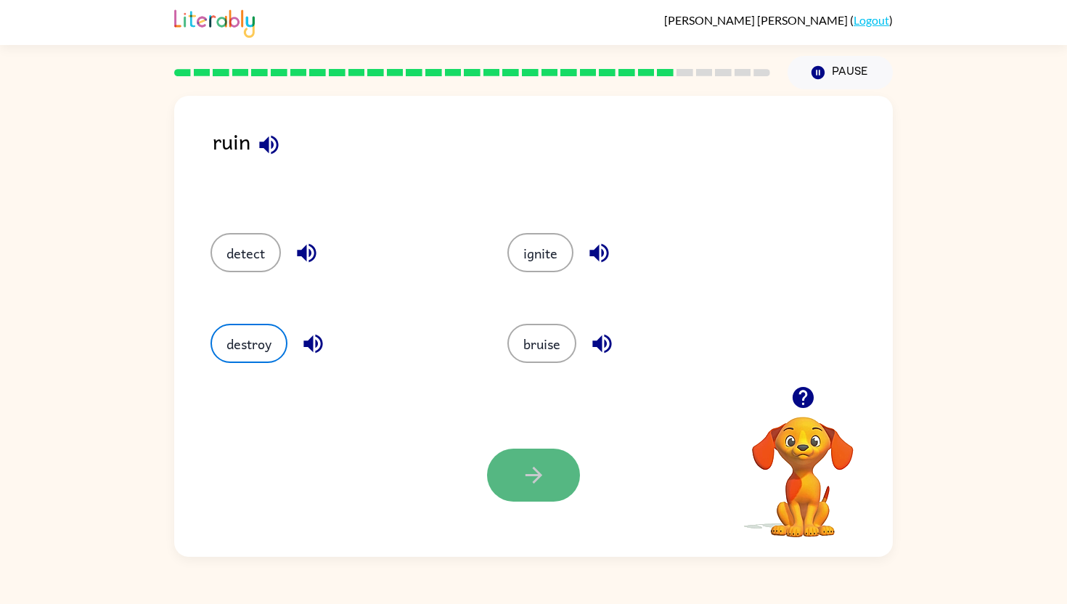
click at [530, 463] on icon "button" at bounding box center [533, 474] width 25 height 25
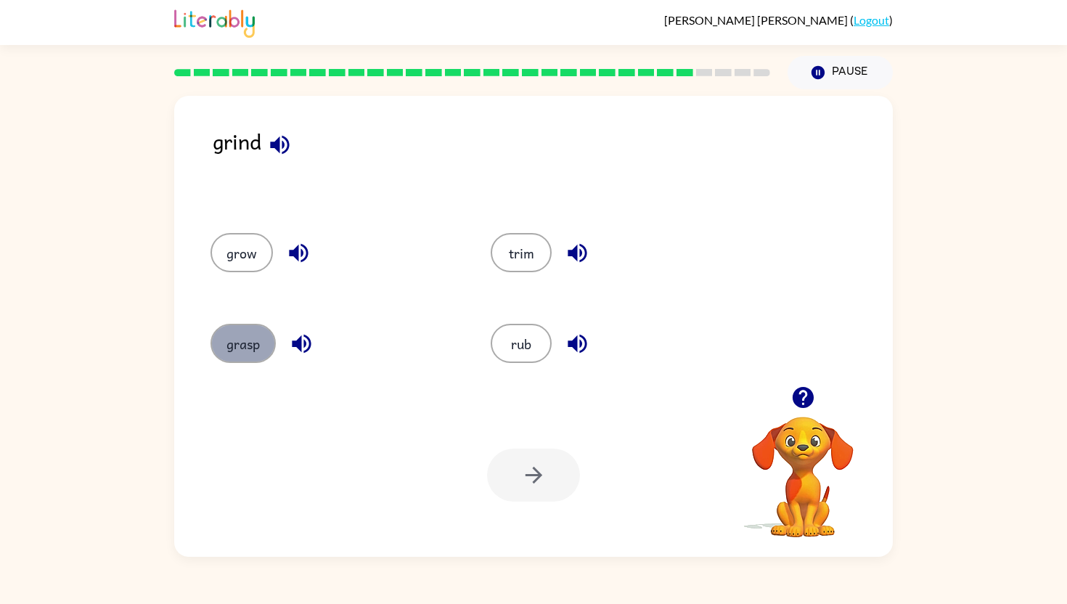
click at [261, 341] on button "grasp" at bounding box center [243, 343] width 65 height 39
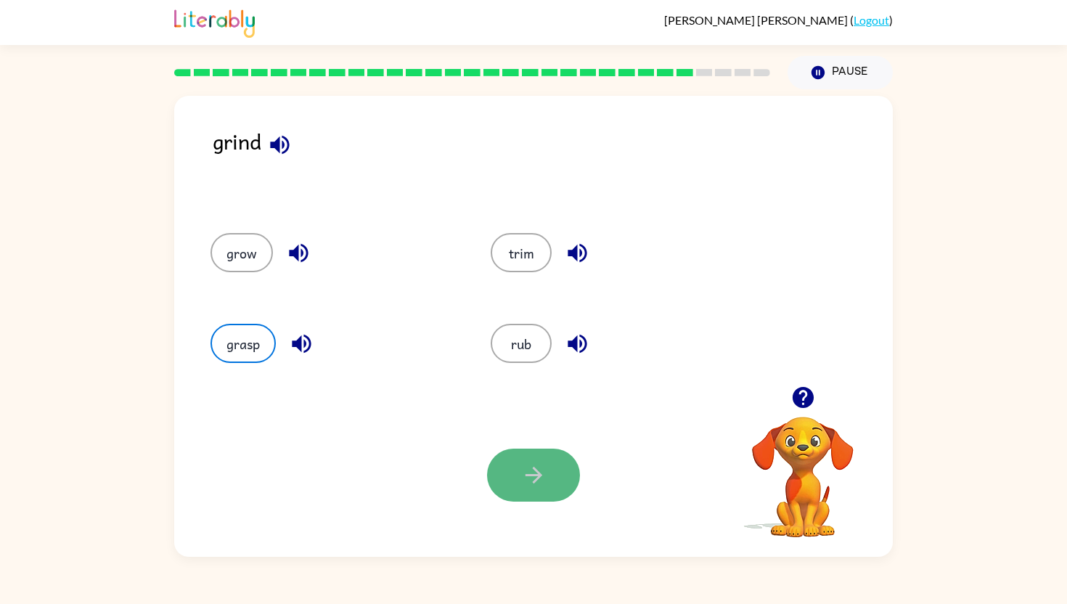
click at [521, 461] on button "button" at bounding box center [533, 475] width 93 height 53
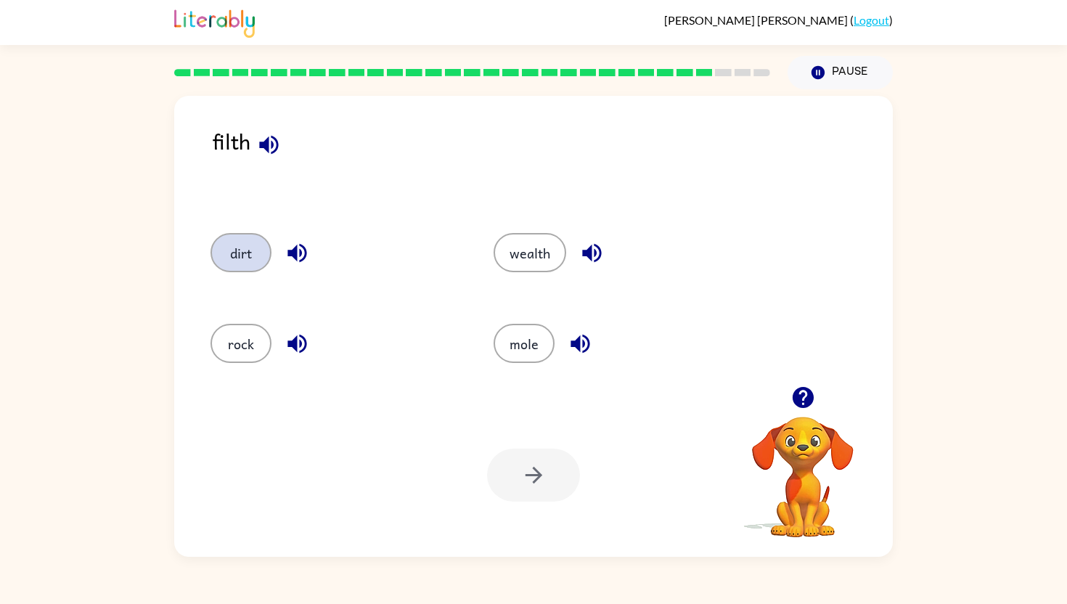
click at [242, 256] on button "dirt" at bounding box center [241, 252] width 61 height 39
click at [529, 474] on icon "button" at bounding box center [533, 475] width 17 height 17
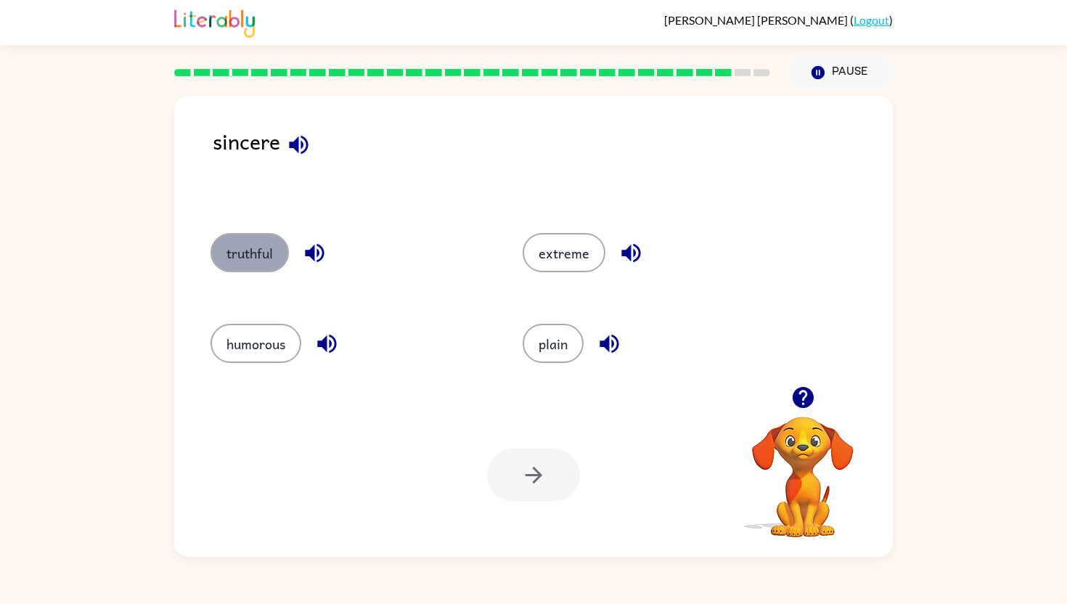
click at [268, 255] on button "truthful" at bounding box center [250, 252] width 78 height 39
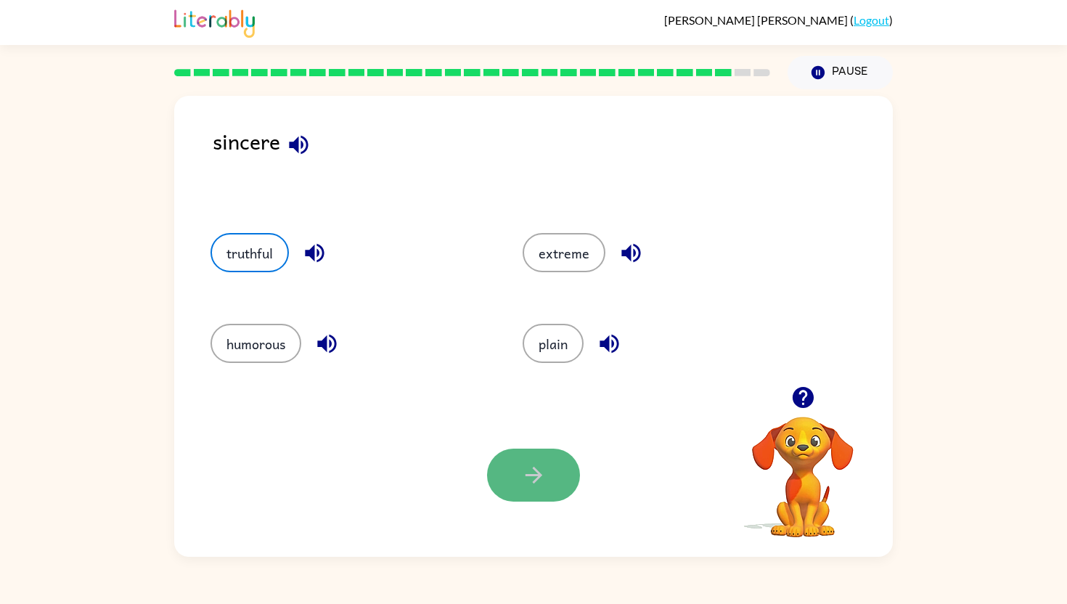
click at [523, 461] on button "button" at bounding box center [533, 475] width 93 height 53
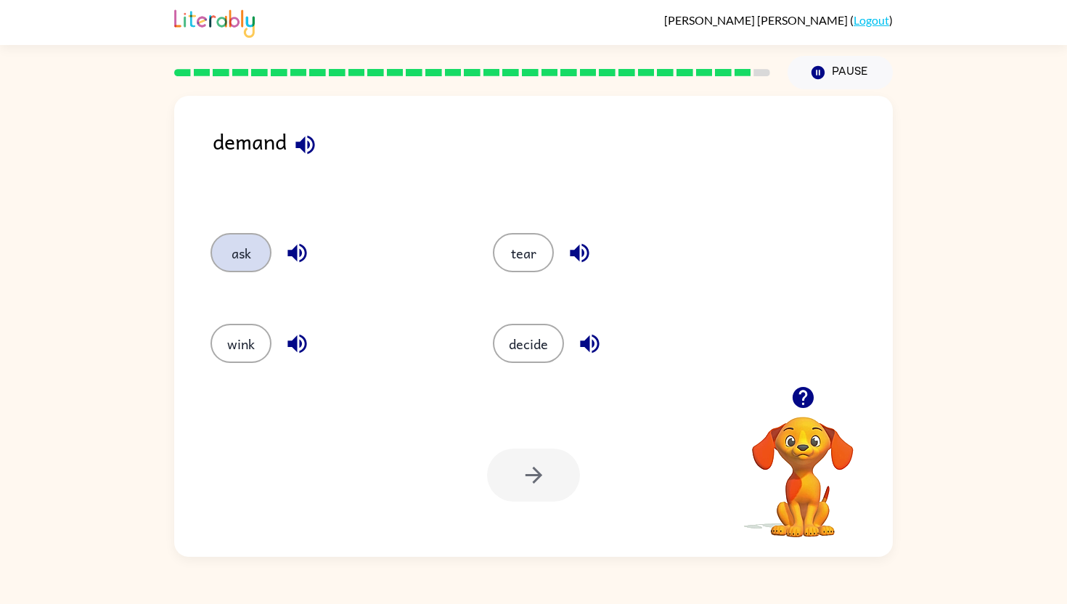
click at [251, 239] on button "ask" at bounding box center [241, 252] width 61 height 39
click at [541, 452] on button "button" at bounding box center [533, 475] width 93 height 53
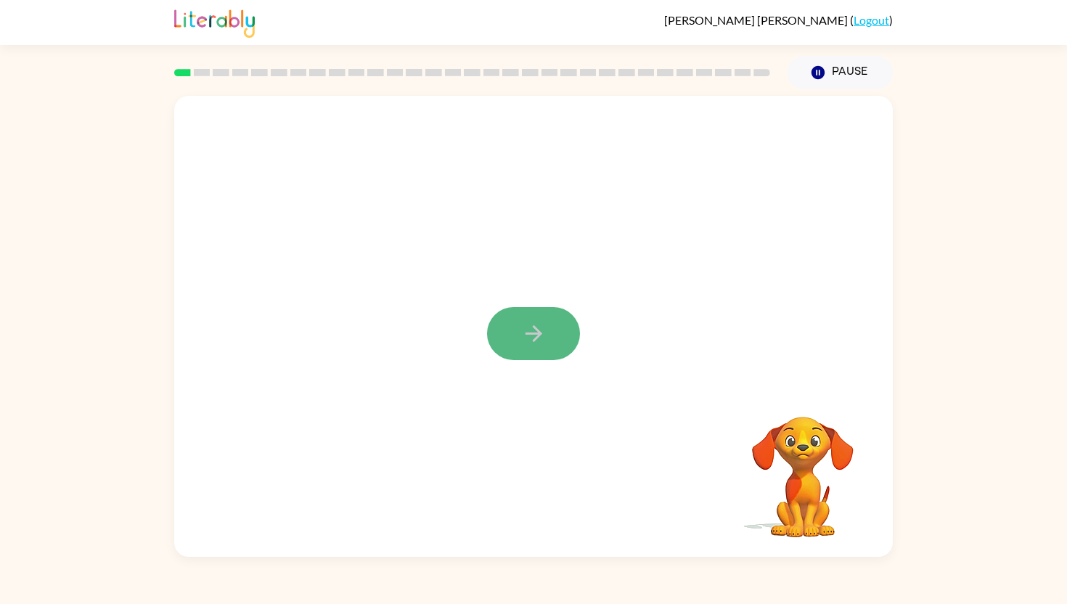
click at [545, 344] on icon "button" at bounding box center [533, 333] width 25 height 25
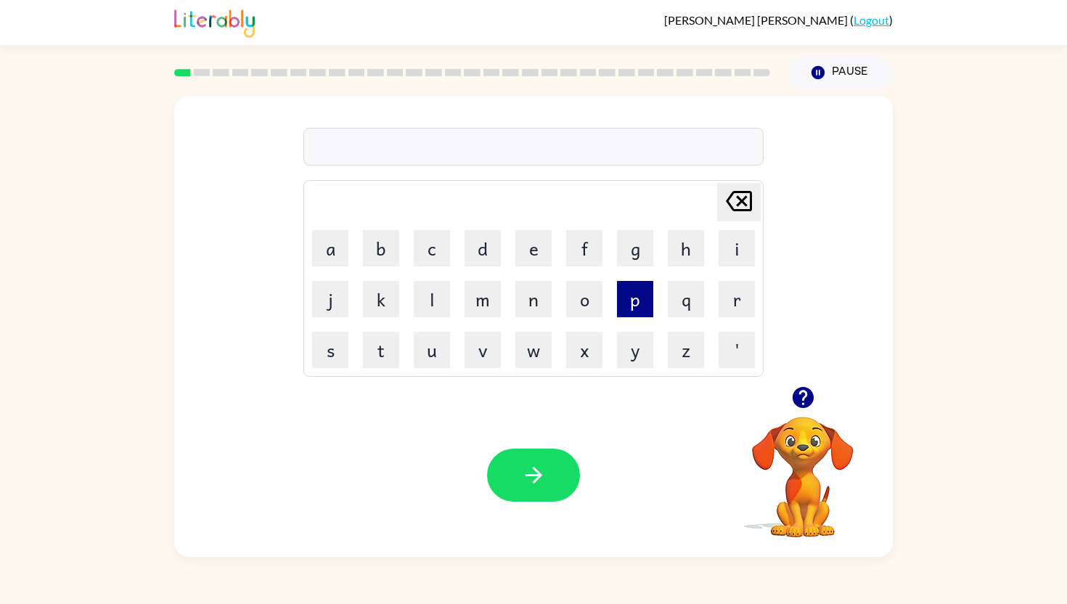
click at [630, 290] on button "p" at bounding box center [635, 299] width 36 height 36
click at [530, 239] on button "e" at bounding box center [533, 248] width 36 height 36
type button "e"
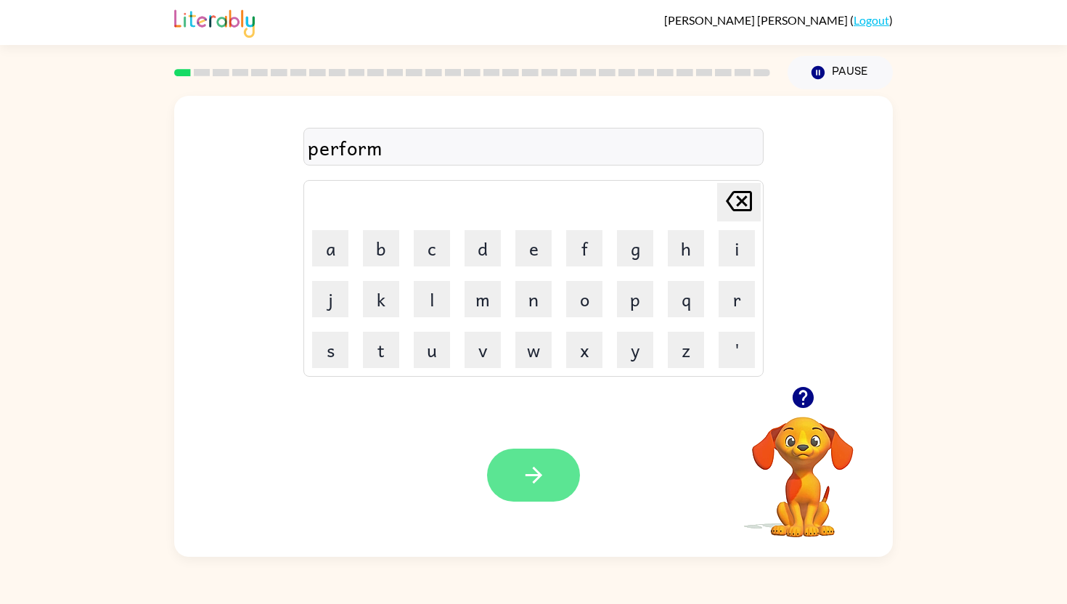
click at [536, 466] on icon "button" at bounding box center [533, 474] width 25 height 25
click at [555, 484] on button "button" at bounding box center [533, 475] width 93 height 53
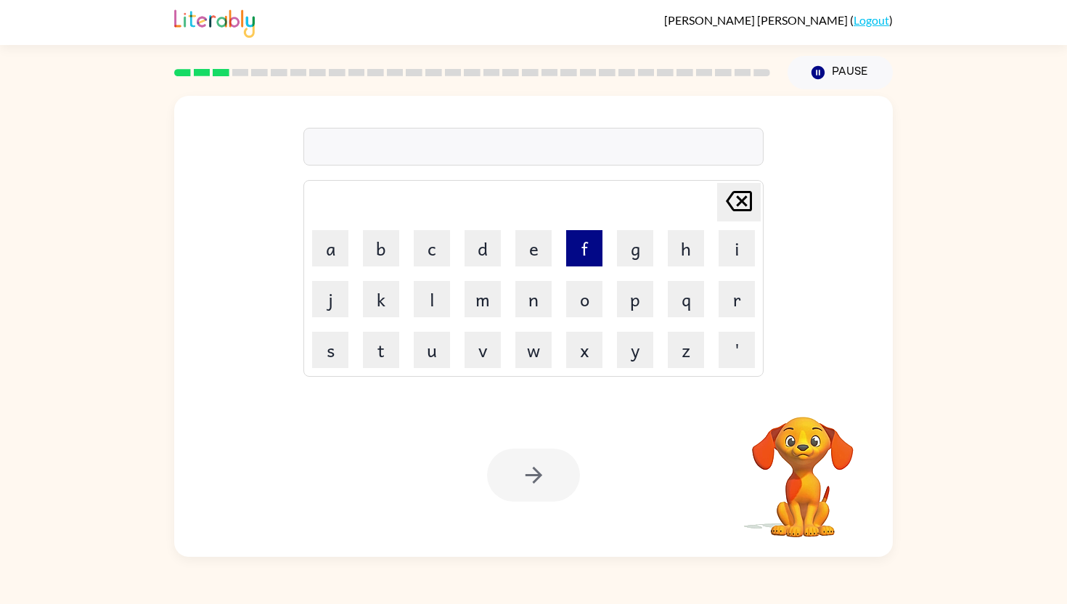
click at [579, 247] on button "f" at bounding box center [584, 248] width 36 height 36
click at [735, 251] on button "i" at bounding box center [737, 248] width 36 height 36
type button "i"
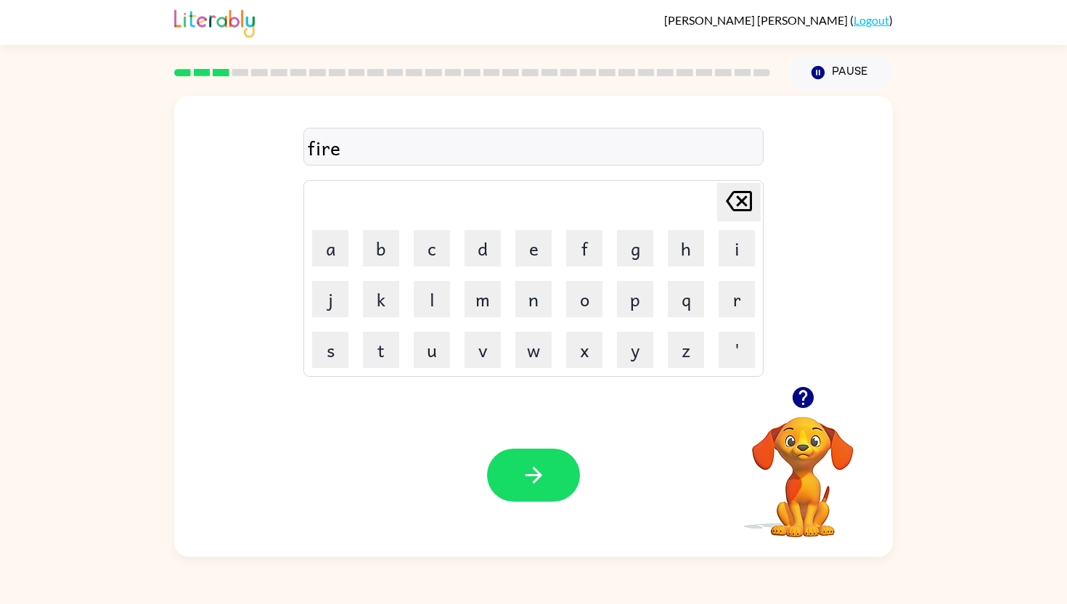
click at [719, 230] on button "i" at bounding box center [737, 248] width 36 height 36
click at [523, 470] on icon "button" at bounding box center [533, 474] width 25 height 25
click at [526, 454] on button "button" at bounding box center [533, 475] width 93 height 53
click at [528, 462] on button "button" at bounding box center [533, 475] width 93 height 53
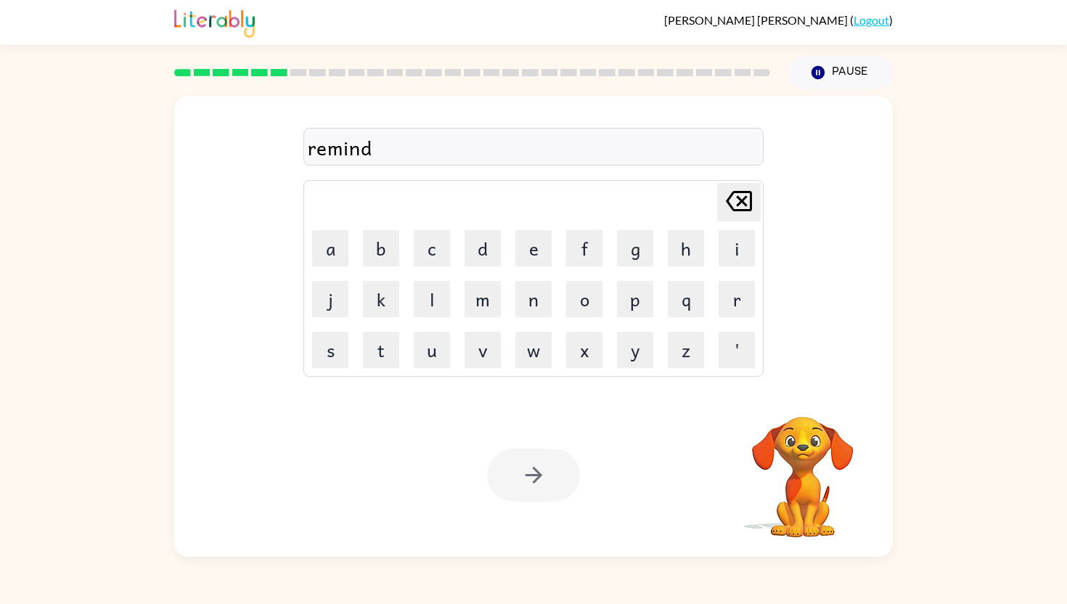
click at [547, 477] on div at bounding box center [533, 475] width 93 height 53
click at [547, 477] on button "button" at bounding box center [533, 475] width 93 height 53
click at [536, 467] on icon "button" at bounding box center [533, 474] width 25 height 25
click at [519, 464] on button "button" at bounding box center [533, 475] width 93 height 53
click at [538, 470] on icon "button" at bounding box center [533, 474] width 25 height 25
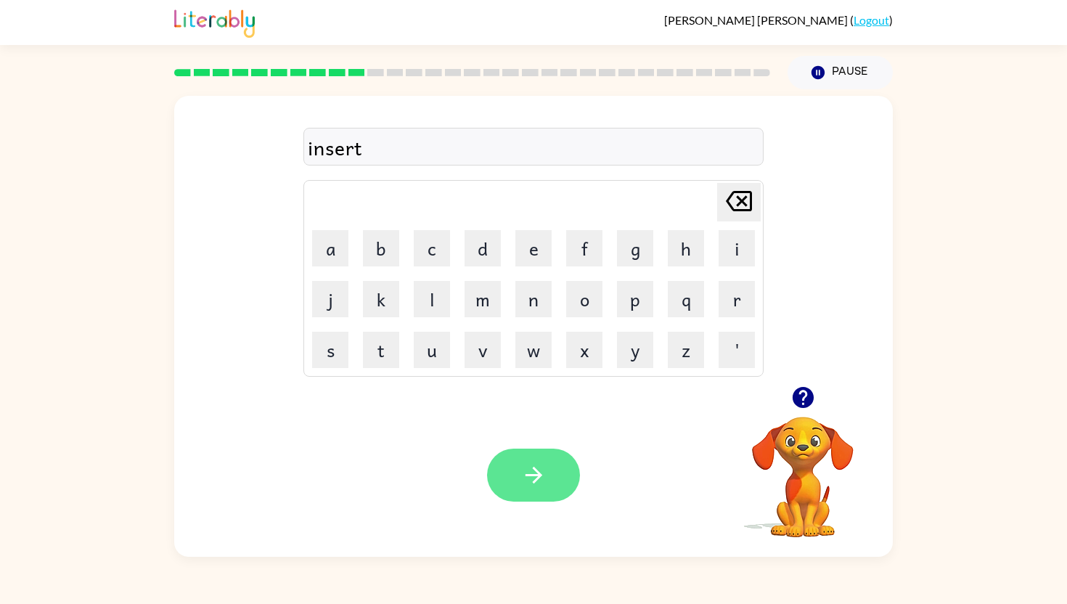
click at [537, 470] on icon "button" at bounding box center [533, 474] width 25 height 25
click at [538, 471] on icon "button" at bounding box center [533, 475] width 17 height 17
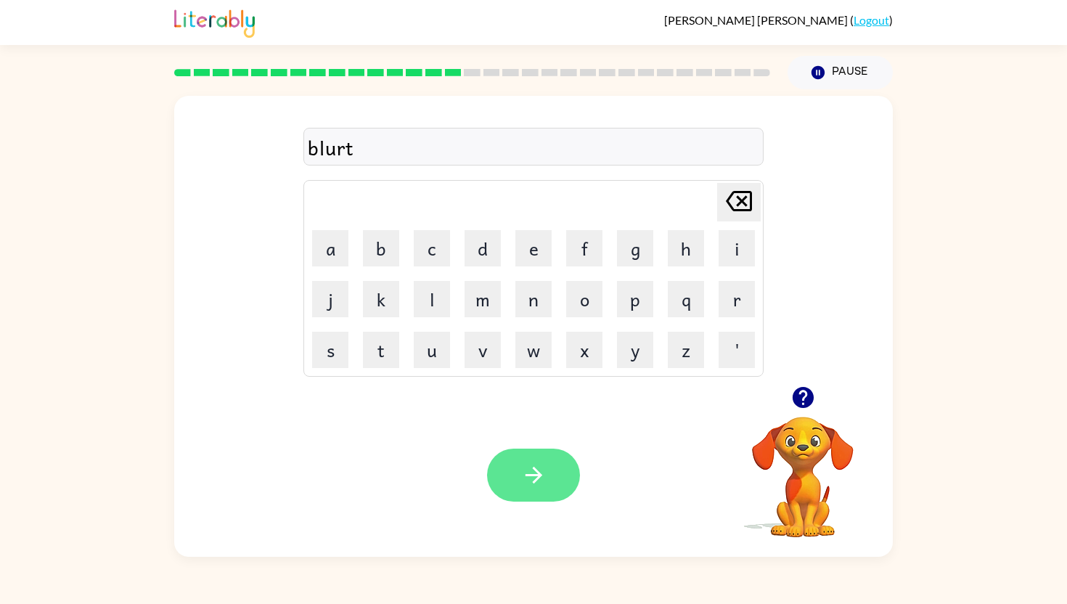
click at [539, 473] on icon "button" at bounding box center [533, 475] width 17 height 17
click at [539, 472] on icon "button" at bounding box center [533, 474] width 25 height 25
click at [540, 472] on icon "button" at bounding box center [533, 474] width 25 height 25
click at [538, 470] on icon "button" at bounding box center [533, 474] width 25 height 25
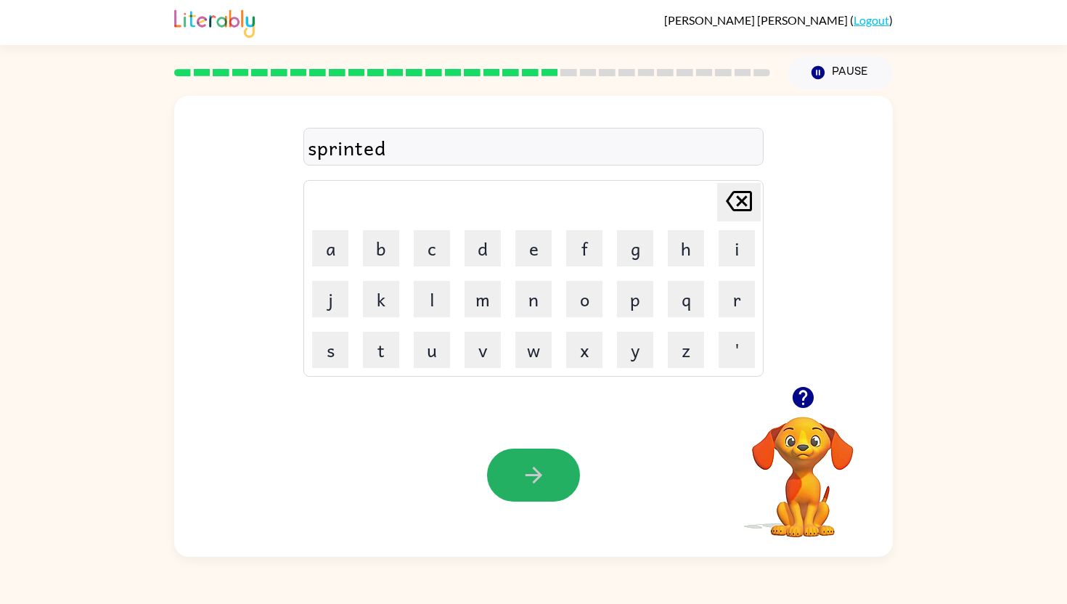
click at [538, 470] on icon "button" at bounding box center [533, 474] width 25 height 25
click at [817, 352] on div "creating Delete Delete last character input a b c d e f g h i j k l m n o p q r…" at bounding box center [533, 241] width 719 height 290
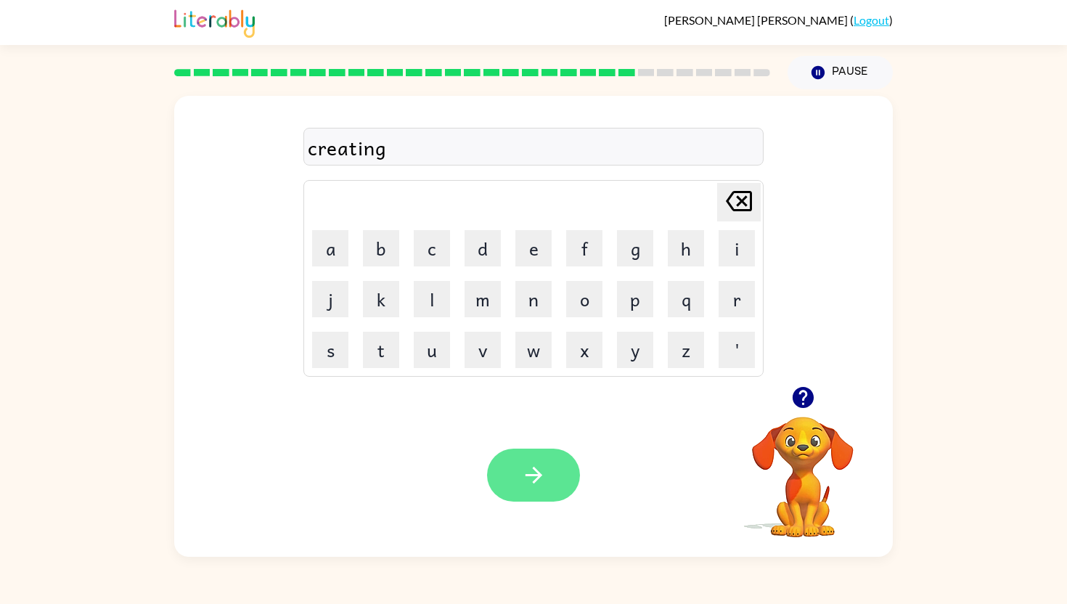
click at [537, 465] on icon "button" at bounding box center [533, 474] width 25 height 25
click at [537, 467] on icon "button" at bounding box center [533, 474] width 25 height 25
click at [537, 466] on icon "button" at bounding box center [533, 474] width 25 height 25
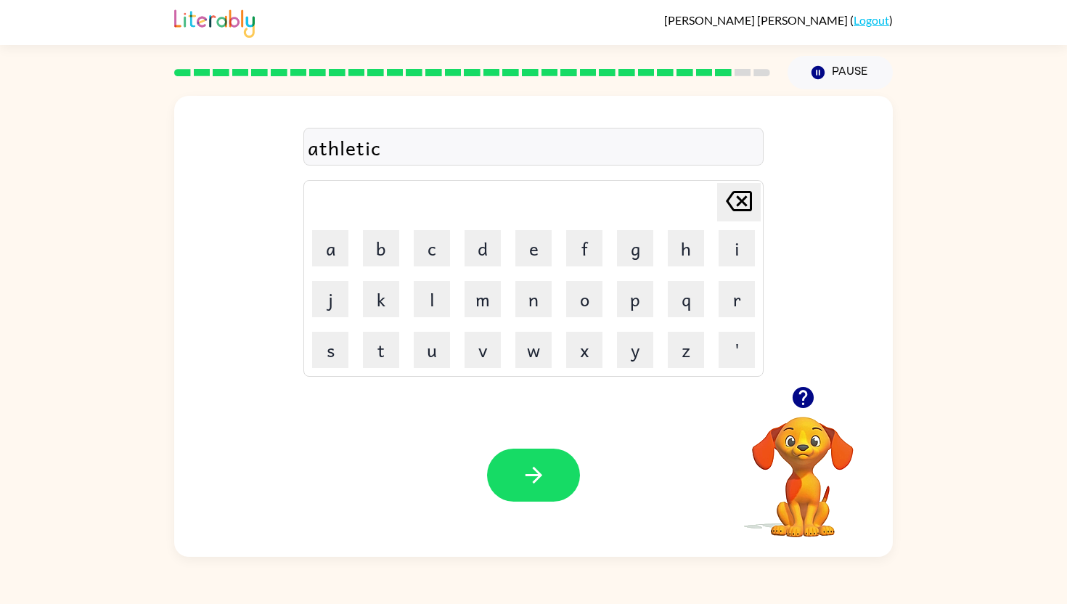
click at [537, 466] on icon "button" at bounding box center [533, 474] width 25 height 25
